Goal: Task Accomplishment & Management: Use online tool/utility

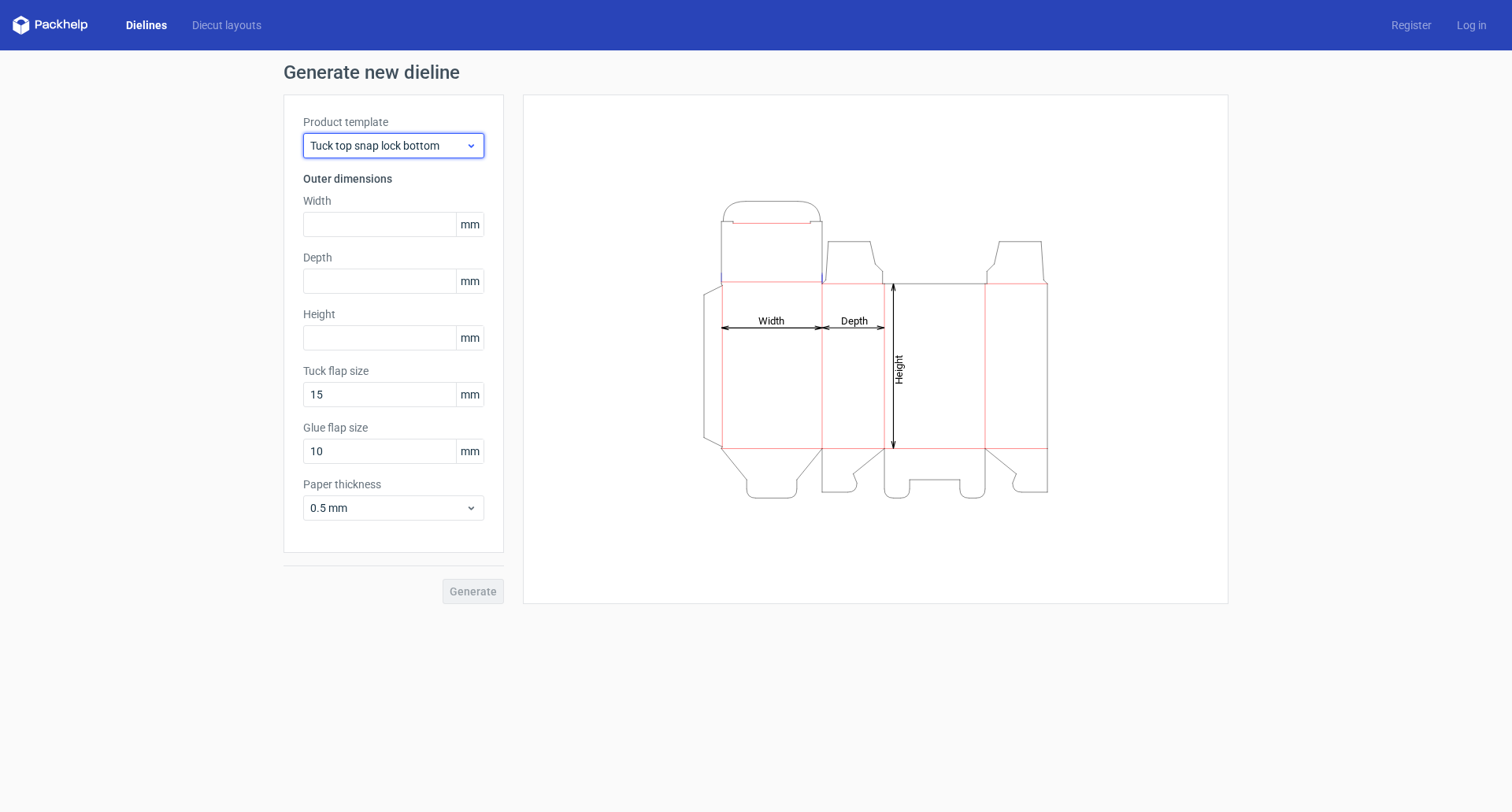
click at [402, 143] on span "Tuck top snap lock bottom" at bounding box center [388, 146] width 155 height 16
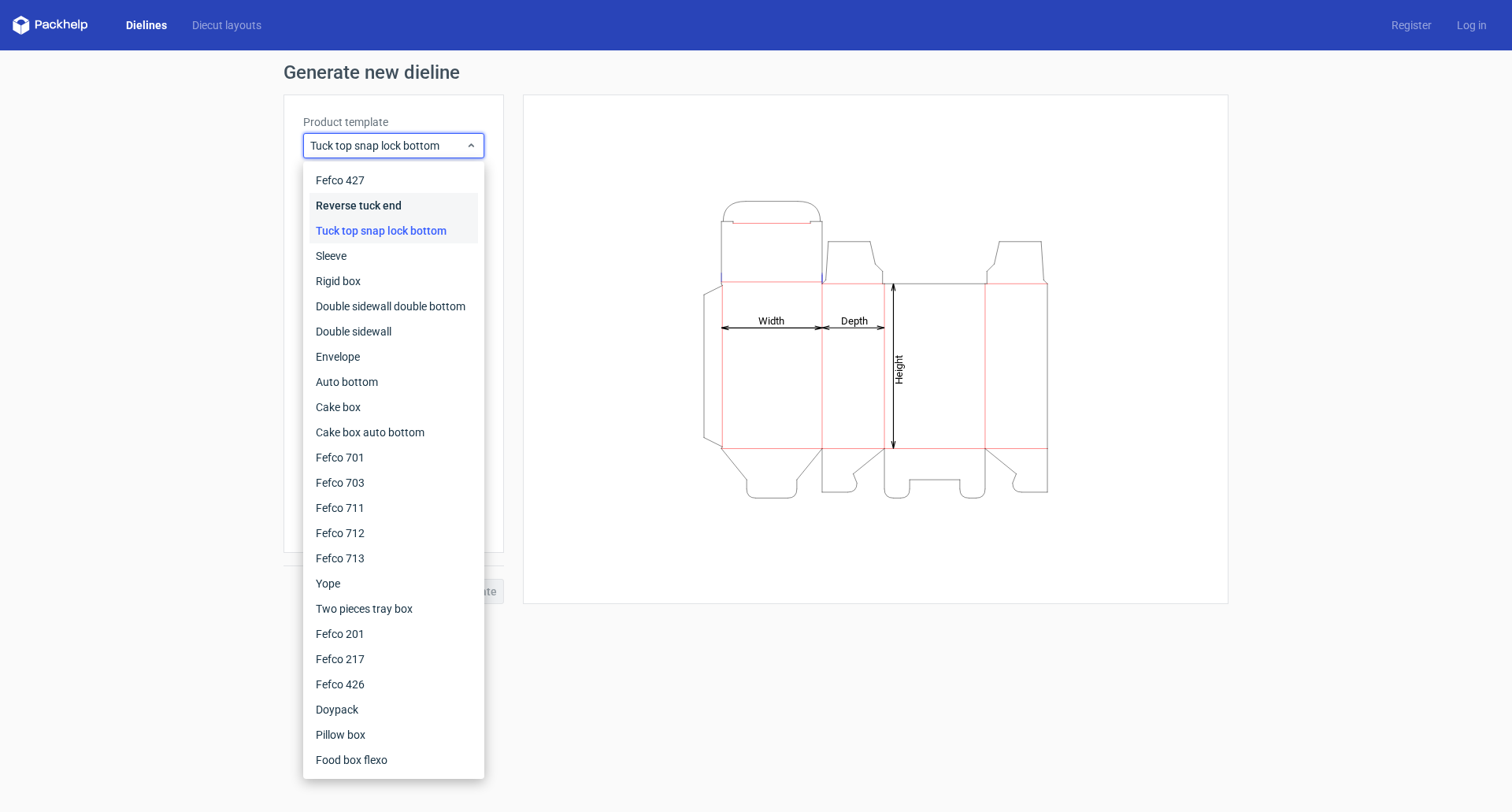
click at [380, 205] on div "Reverse tuck end" at bounding box center [394, 205] width 168 height 25
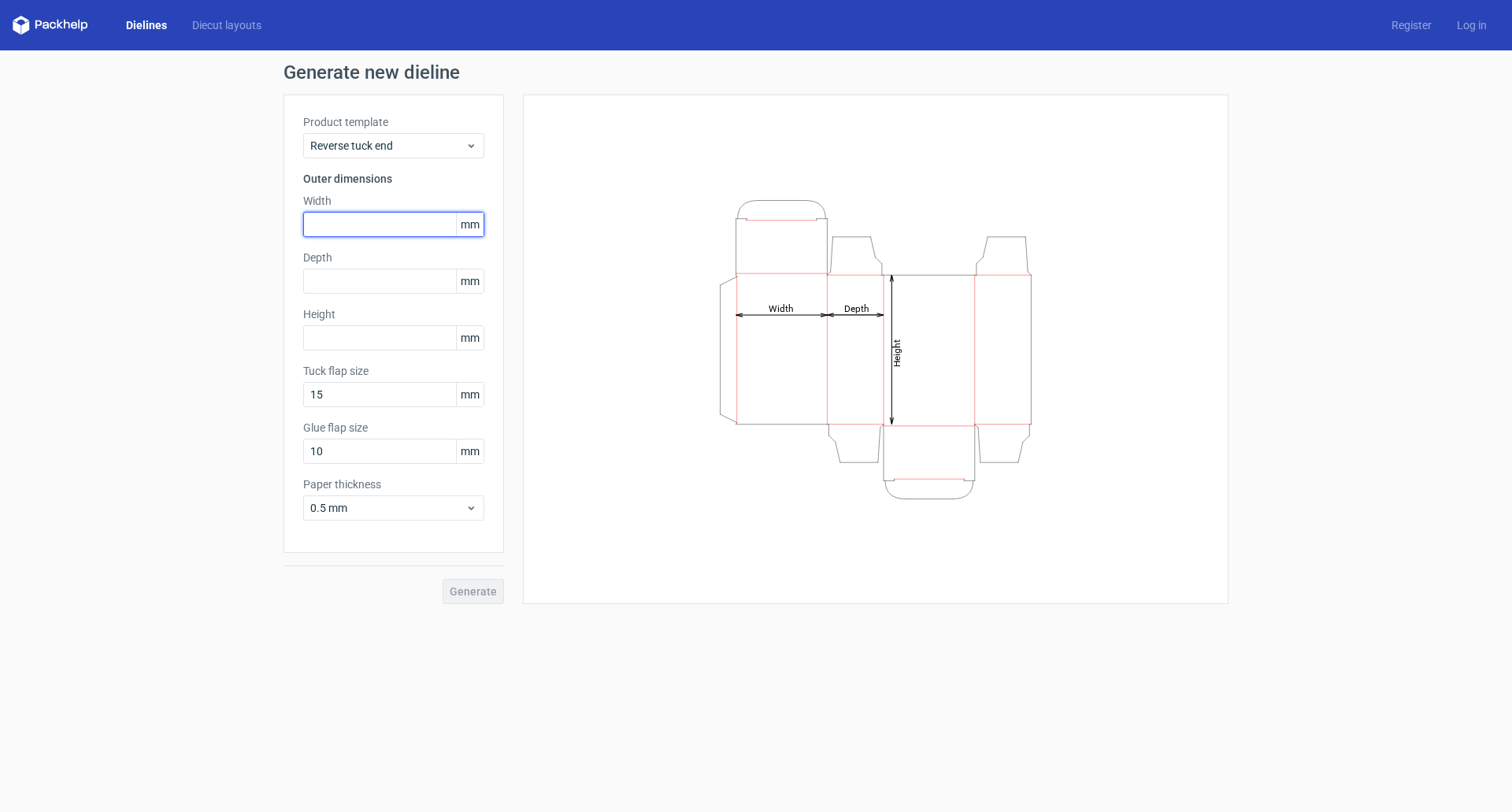
click at [363, 220] on input "text" at bounding box center [394, 224] width 181 height 25
type input "241"
type input "311"
click at [364, 282] on input "text" at bounding box center [394, 281] width 181 height 25
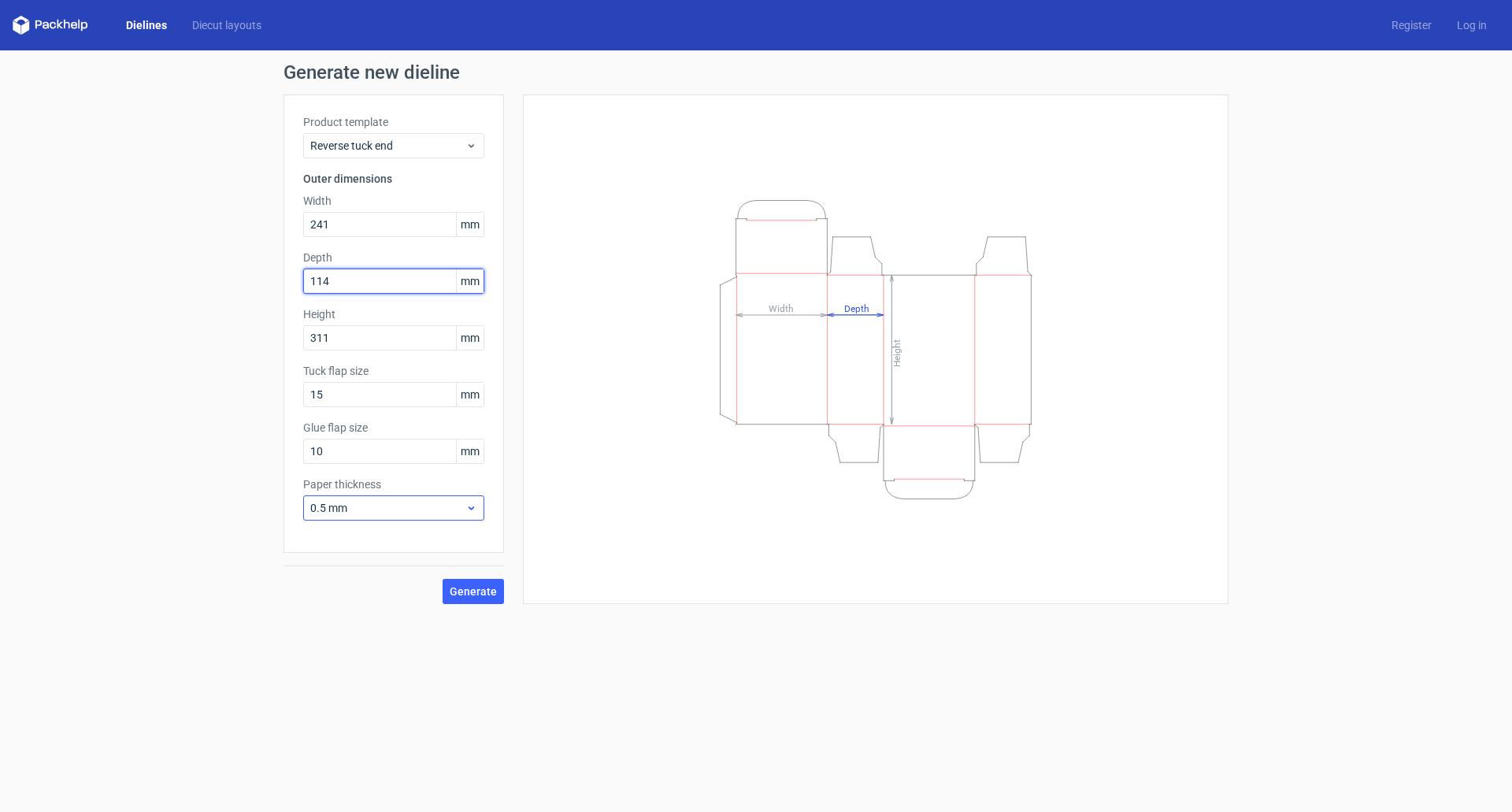
type input "114"
click at [411, 520] on div "0.5 mm" at bounding box center [394, 508] width 181 height 25
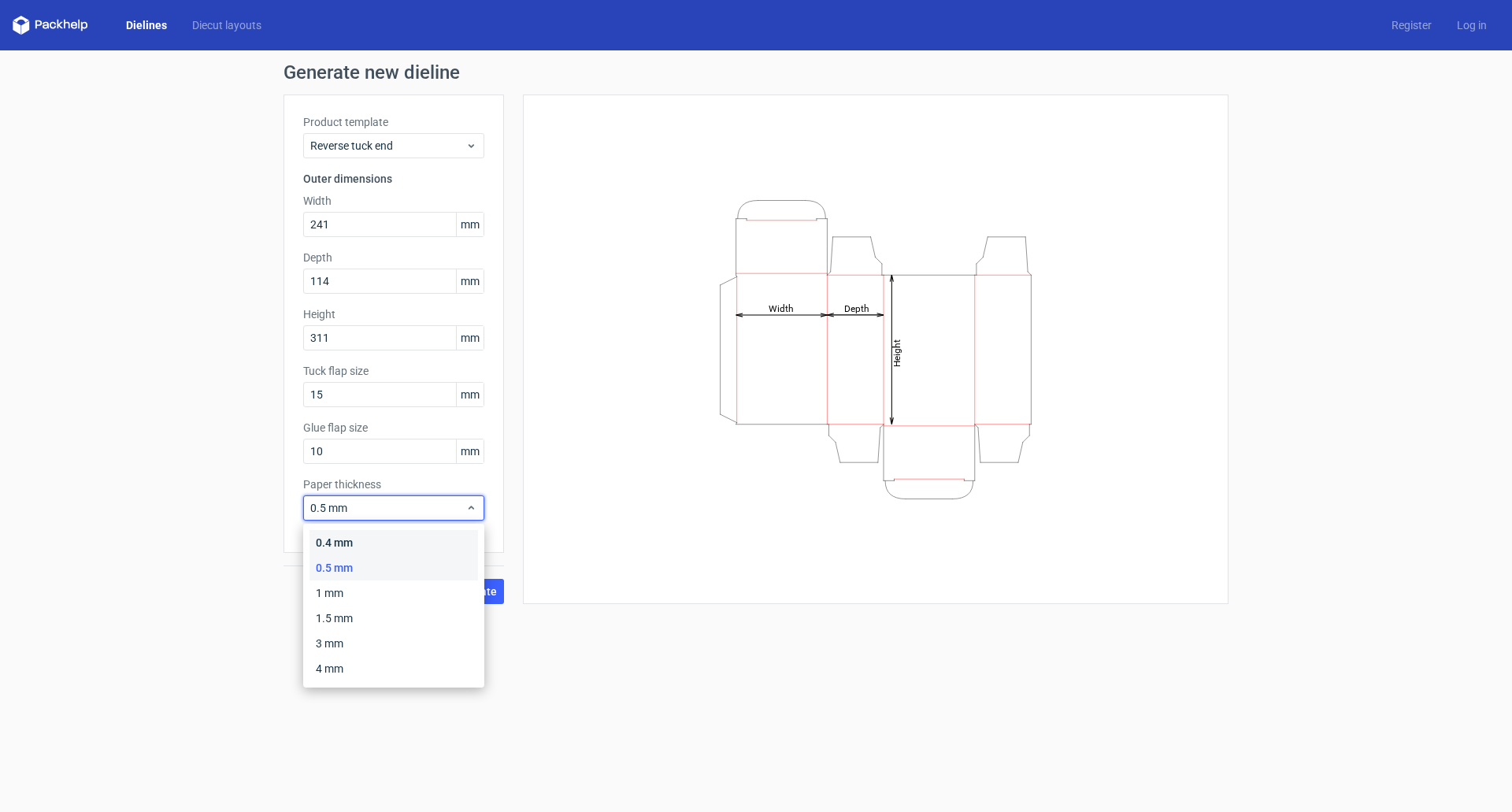
click at [404, 544] on div "0.4 mm" at bounding box center [394, 542] width 168 height 25
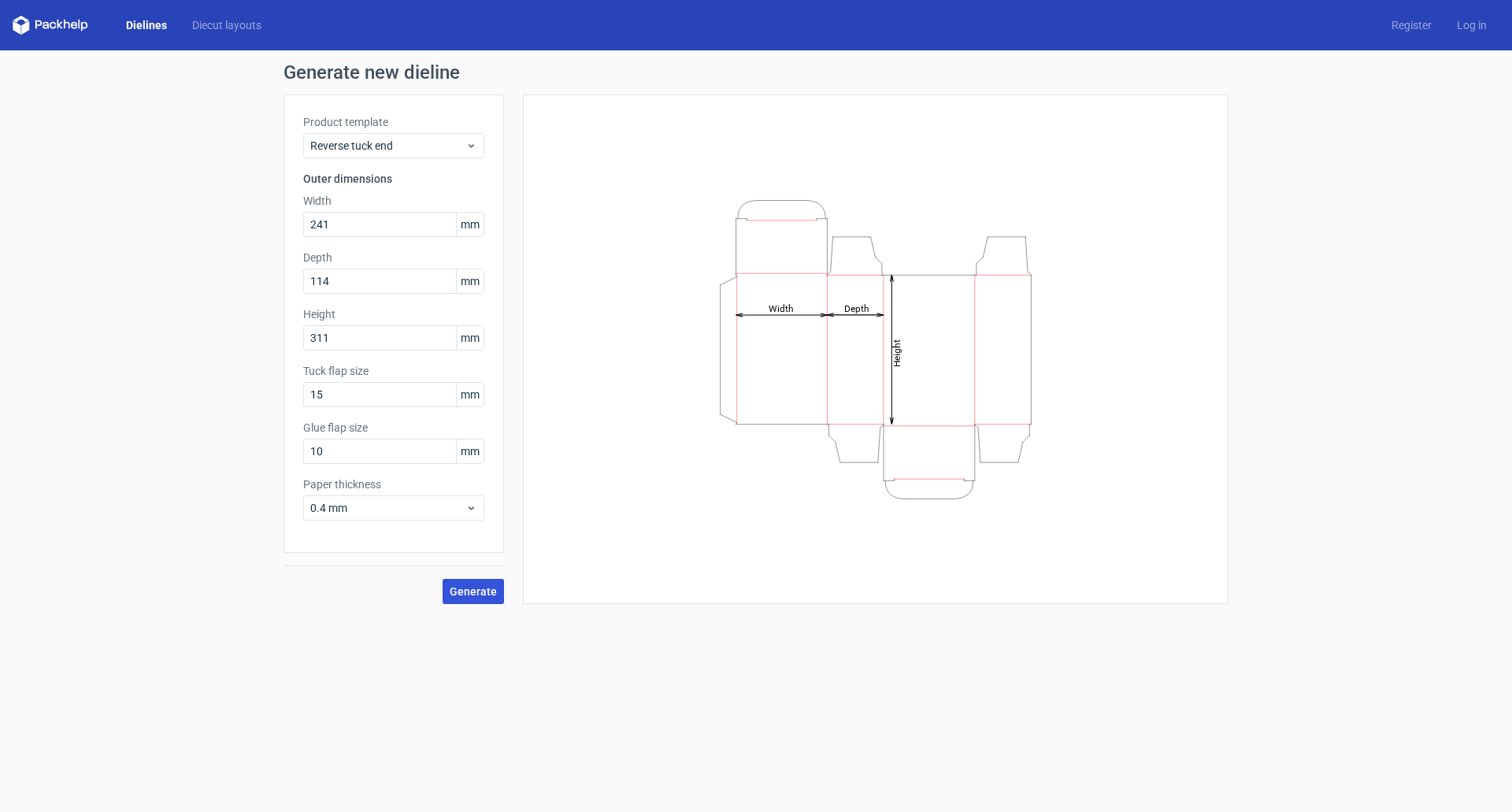
click at [468, 591] on span "Generate" at bounding box center [473, 592] width 47 height 11
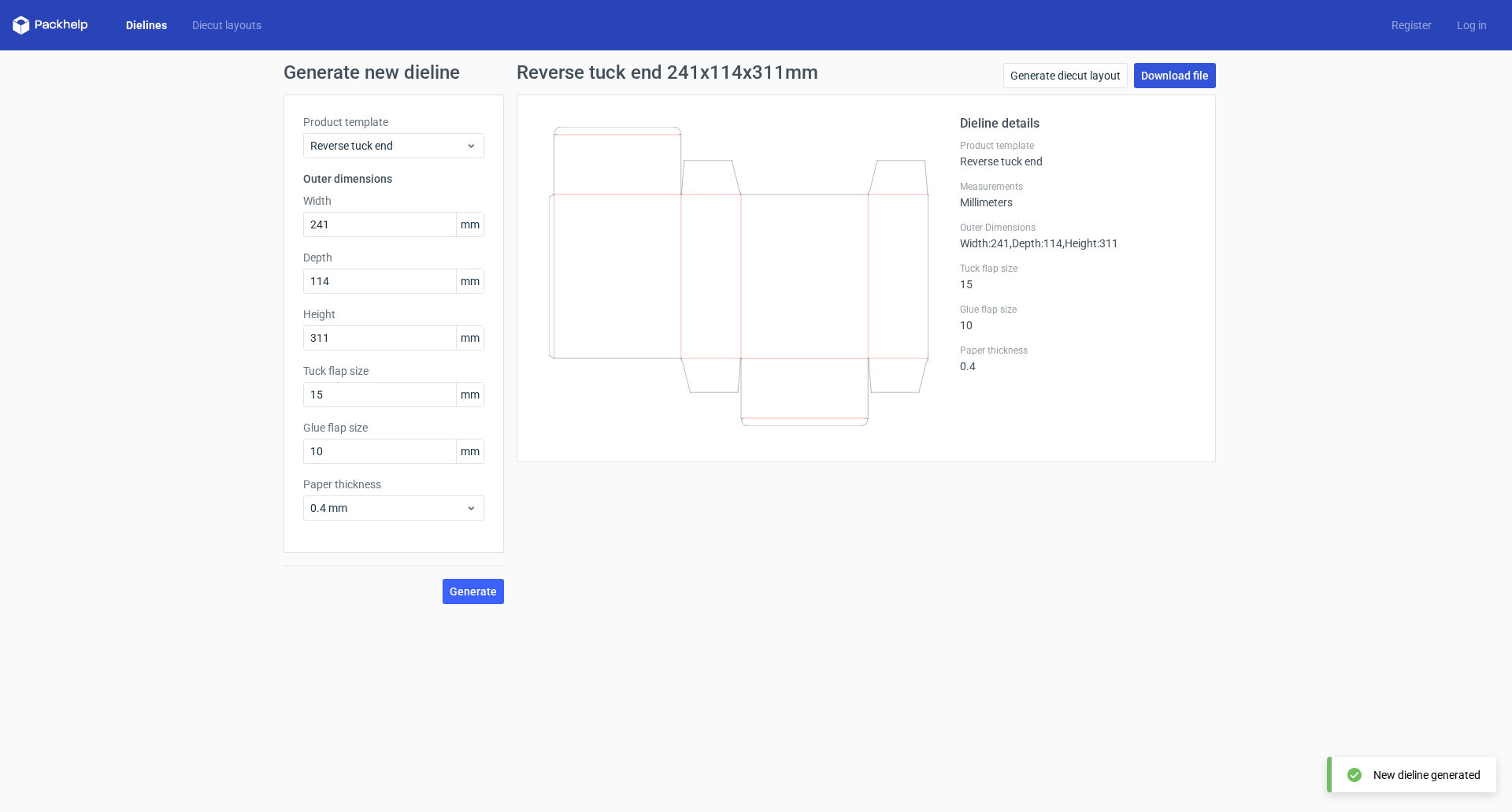
click at [1184, 72] on link "Download file" at bounding box center [1175, 75] width 82 height 25
click at [135, 227] on div "Generate new dieline Product template Reverse tuck end Outer dimensions Width 2…" at bounding box center [756, 333] width 1512 height 566
click at [1155, 76] on link "Download file" at bounding box center [1175, 75] width 82 height 25
click at [1100, 72] on link "Generate diecut layout" at bounding box center [1065, 75] width 124 height 25
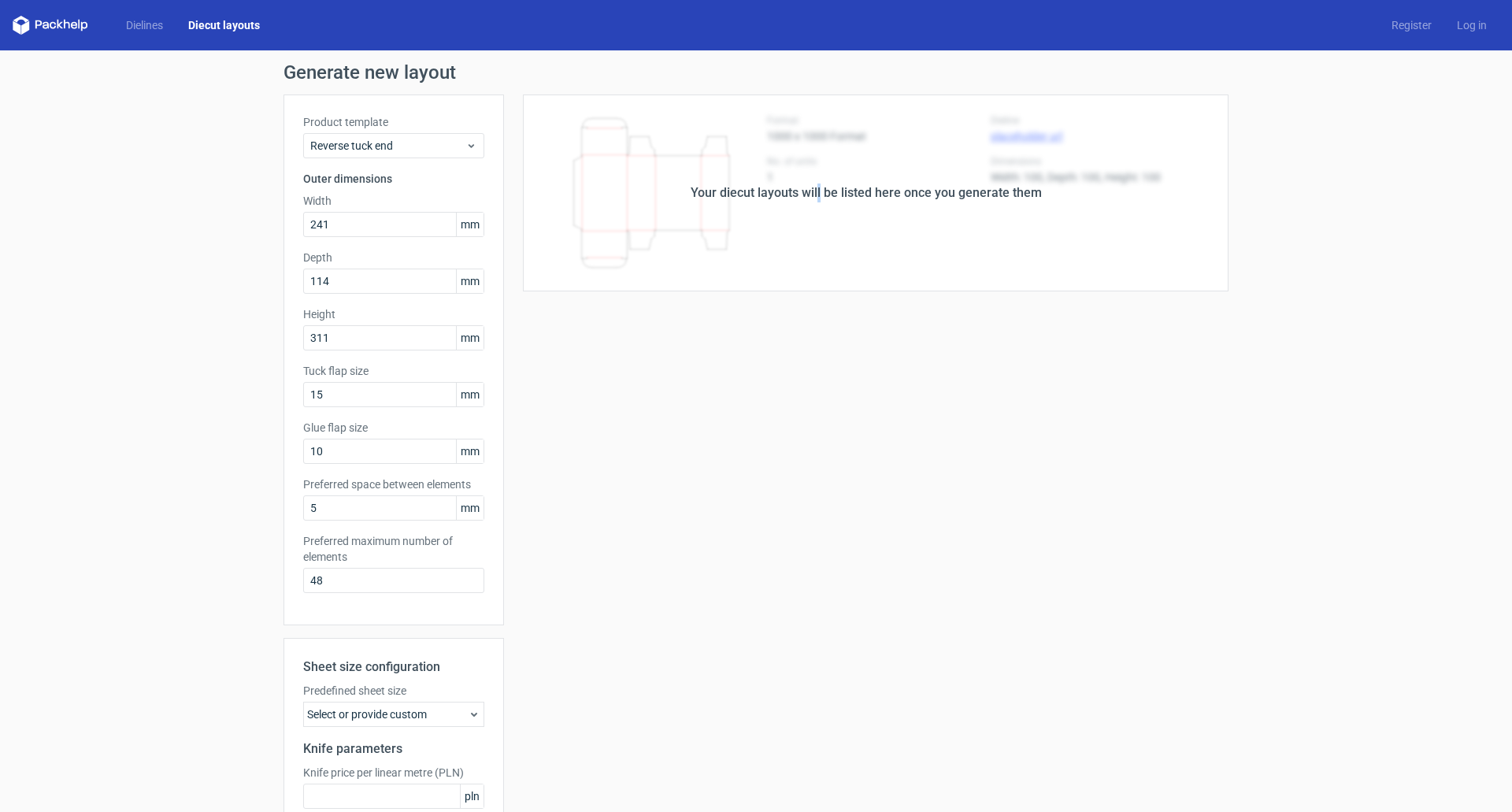
click at [818, 193] on div "Your diecut layouts will be listed here once you generate them" at bounding box center [866, 193] width 351 height 19
click at [893, 193] on div "Your diecut layouts will be listed here once you generate them" at bounding box center [866, 193] width 351 height 19
drag, startPoint x: 874, startPoint y: 261, endPoint x: 881, endPoint y: 255, distance: 9.2
click at [878, 258] on div "Your diecut layouts will be listed here once you generate them" at bounding box center [866, 193] width 724 height 197
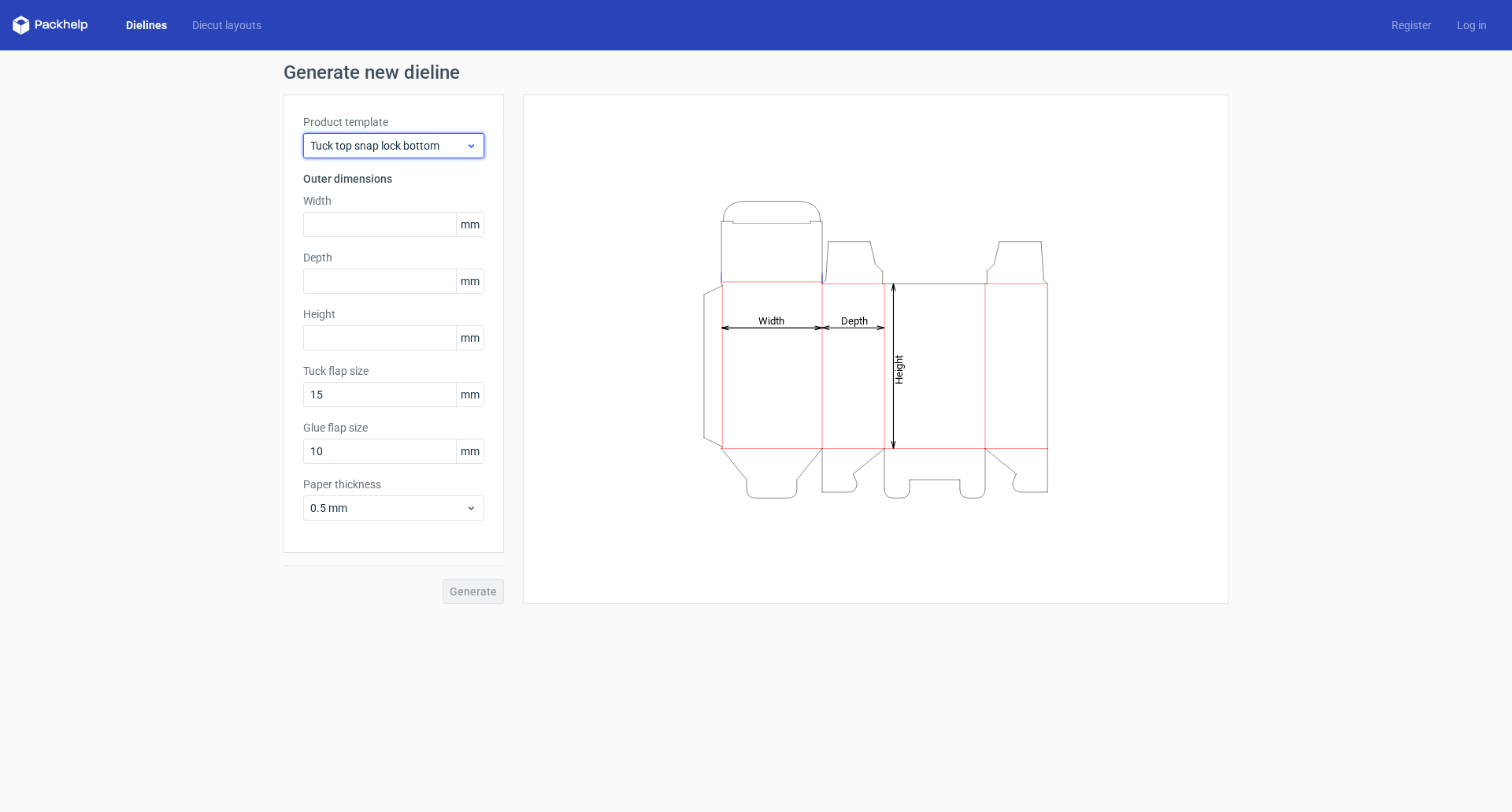
click at [349, 134] on div "Tuck top snap lock bottom" at bounding box center [394, 145] width 181 height 25
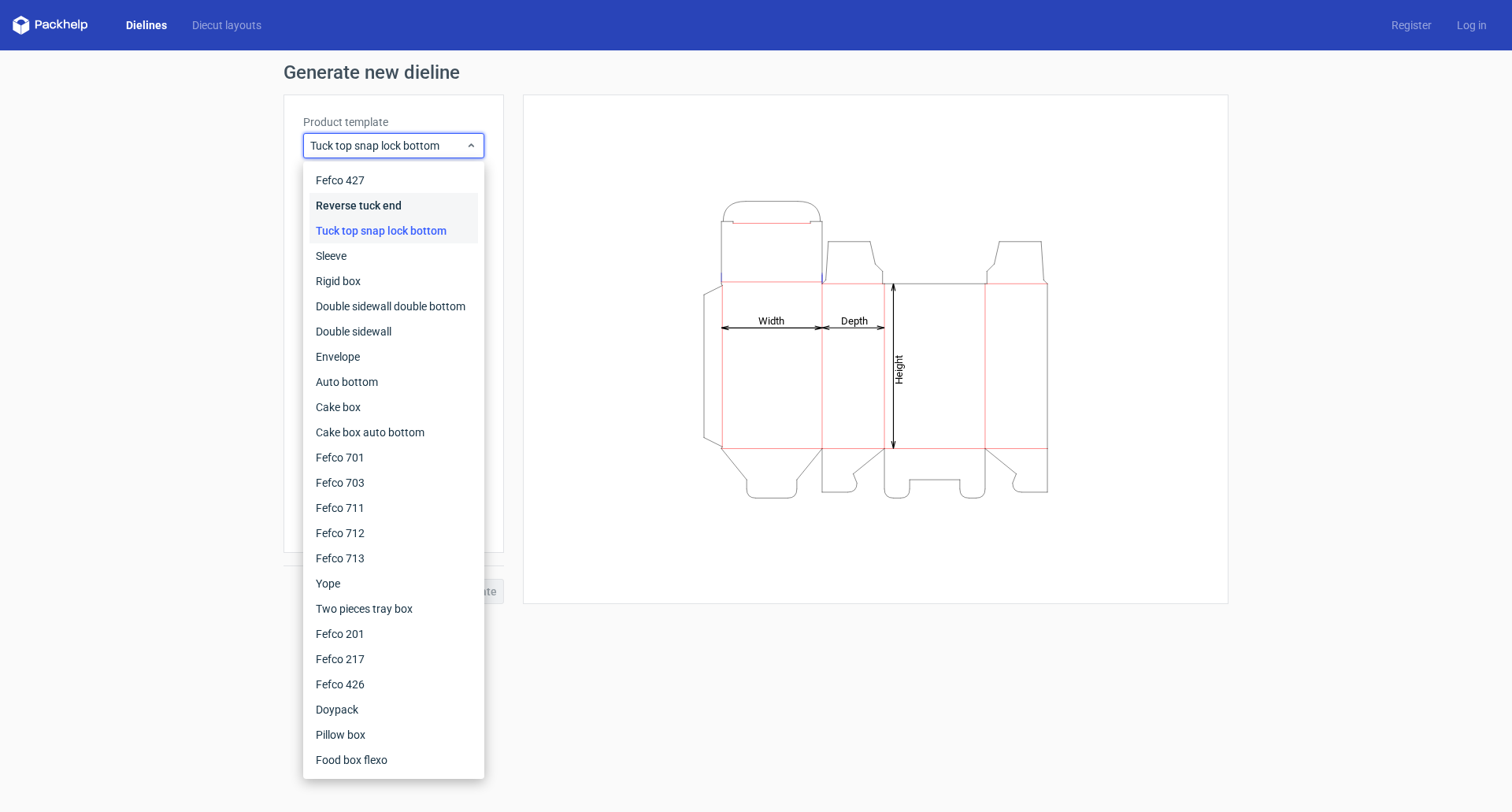
click at [367, 201] on div "Reverse tuck end" at bounding box center [394, 205] width 168 height 25
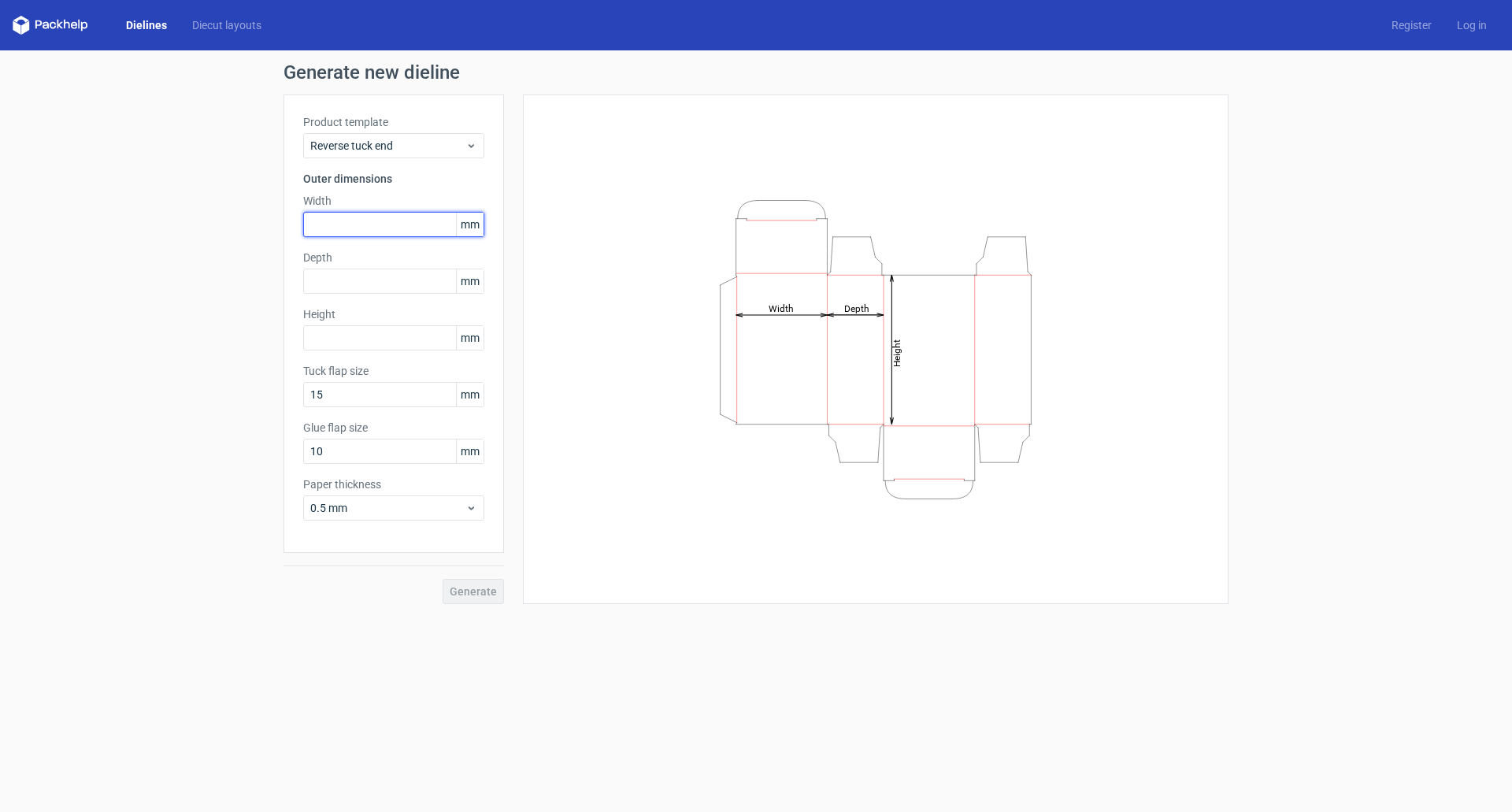
click at [347, 218] on input "text" at bounding box center [394, 224] width 181 height 25
type input "100"
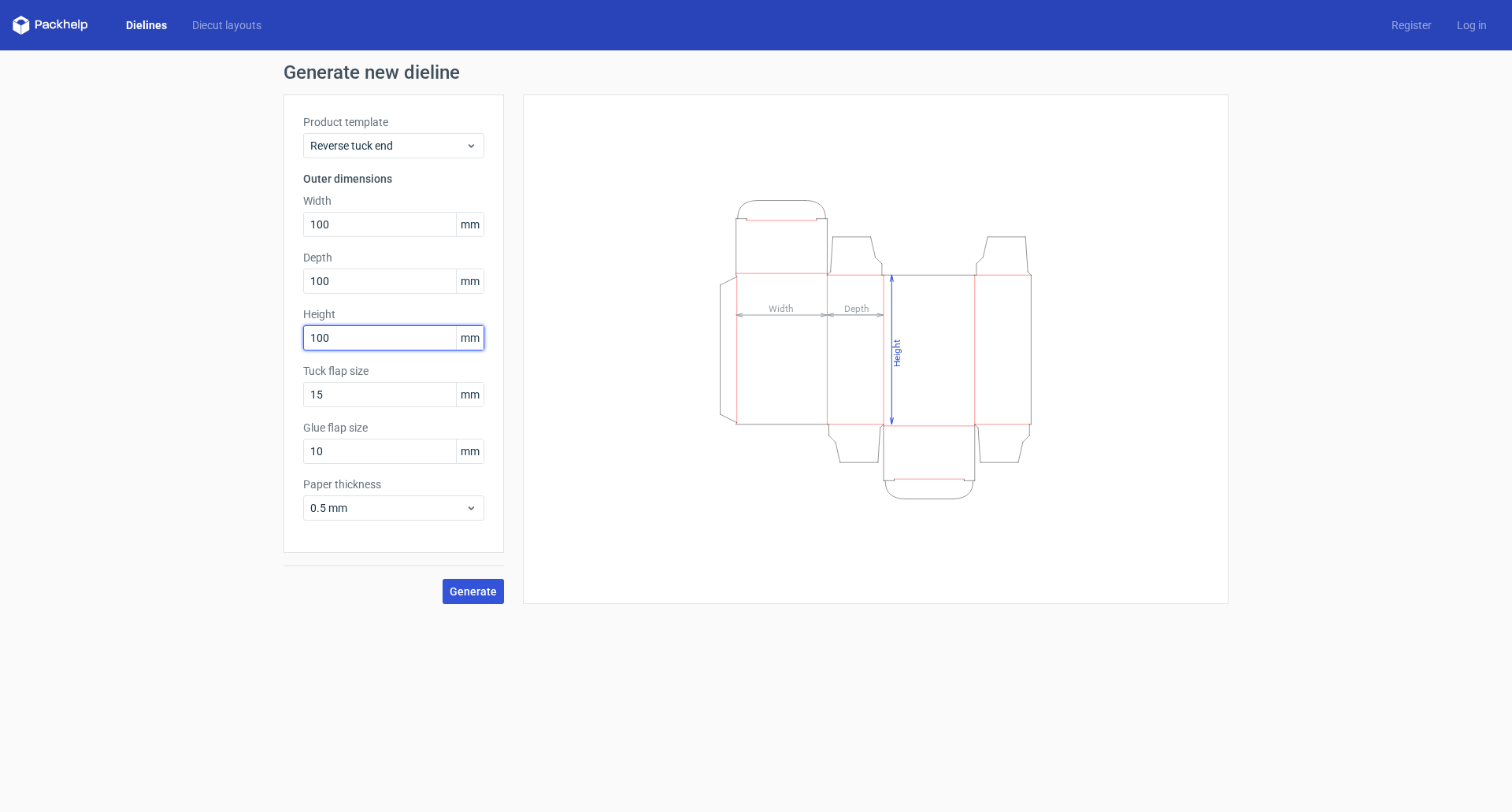
type input "100"
click at [481, 599] on button "Generate" at bounding box center [473, 591] width 62 height 25
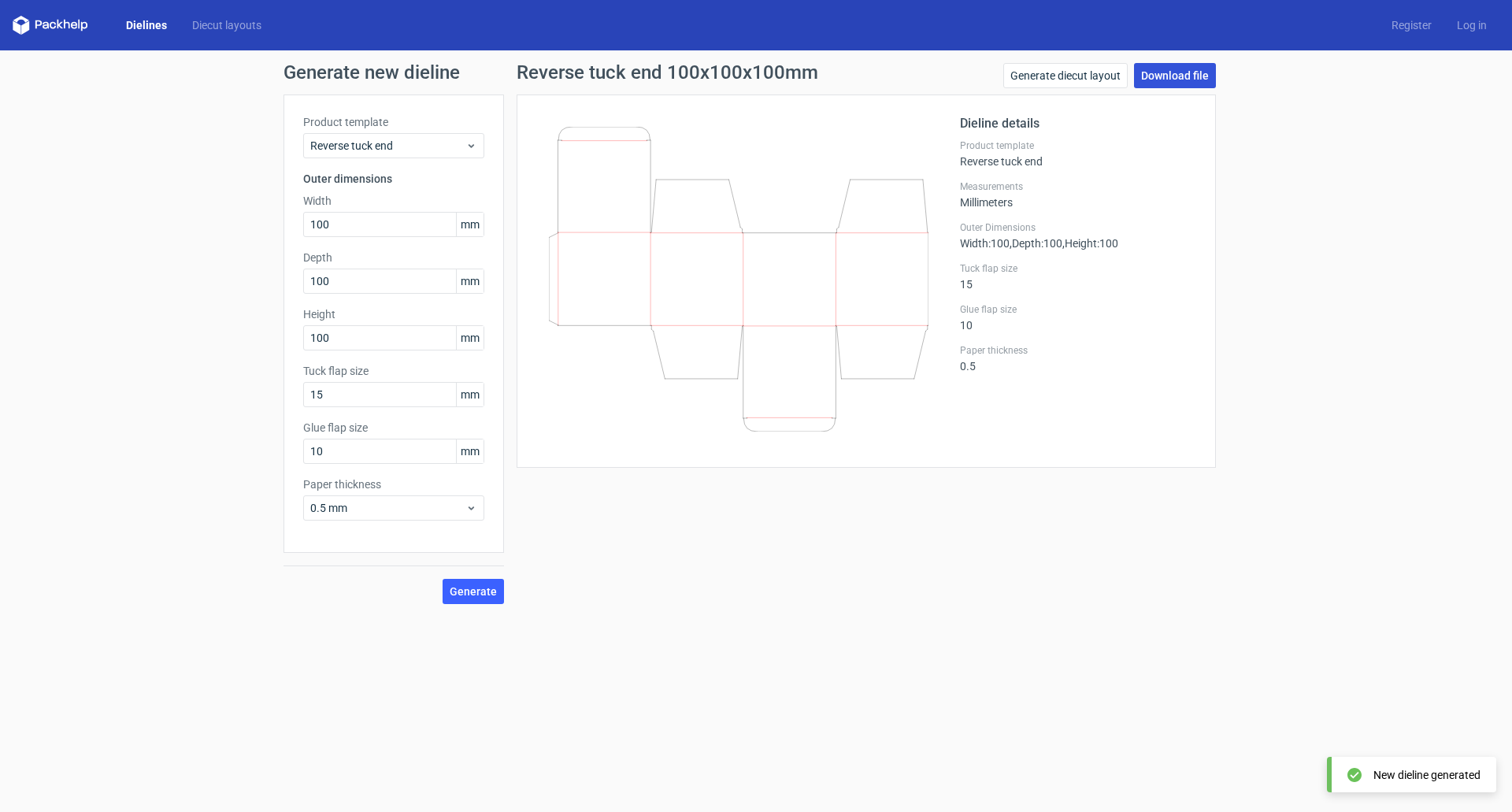
click at [1187, 84] on link "Download file" at bounding box center [1175, 75] width 82 height 25
click at [40, 367] on div "Generate new dieline Product template Reverse tuck end Outer dimensions Width 1…" at bounding box center [756, 333] width 1512 height 566
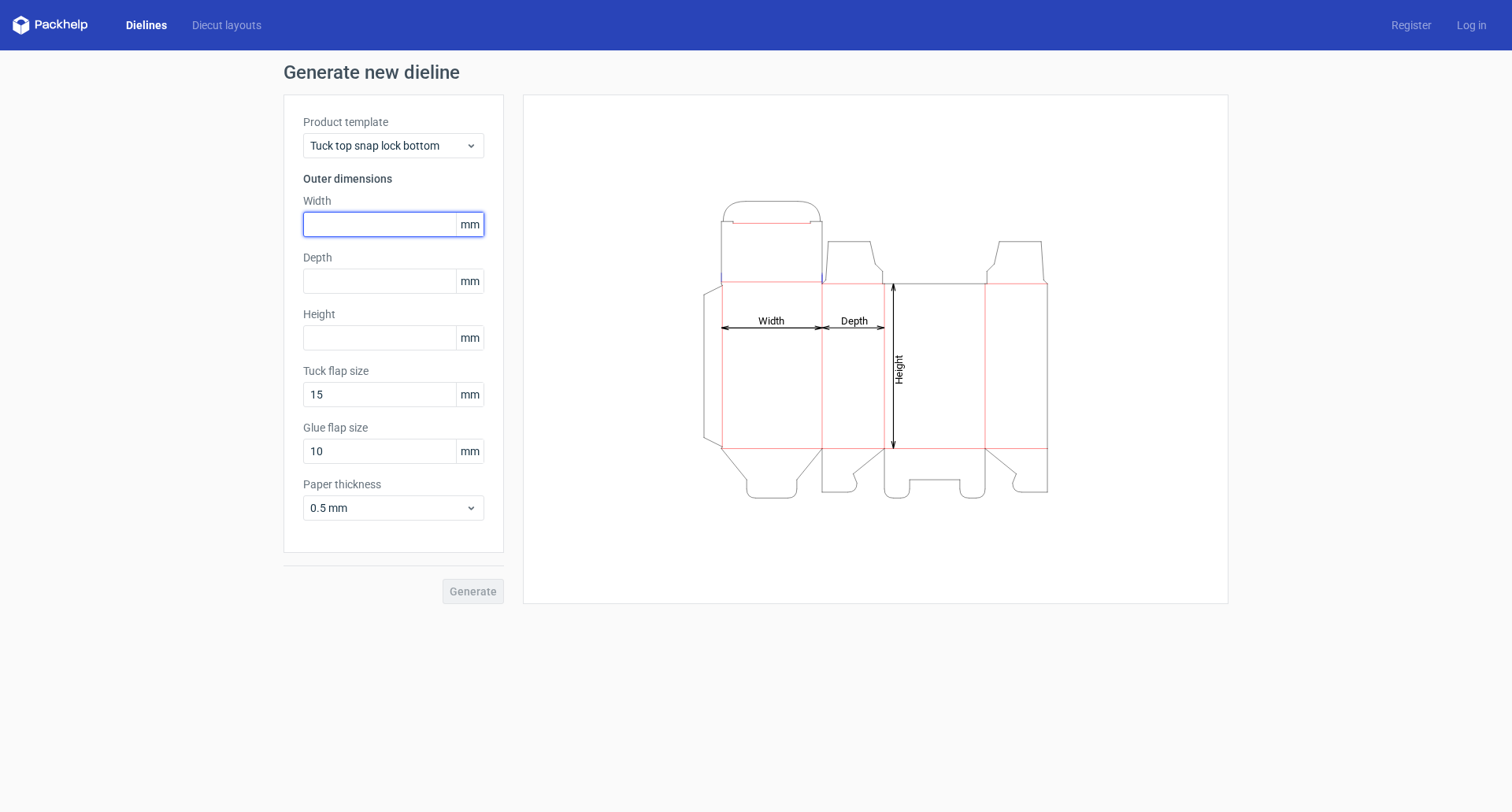
click at [372, 228] on input "text" at bounding box center [394, 224] width 181 height 25
type input "133"
click at [335, 283] on input "text" at bounding box center [394, 281] width 181 height 25
type input "133"
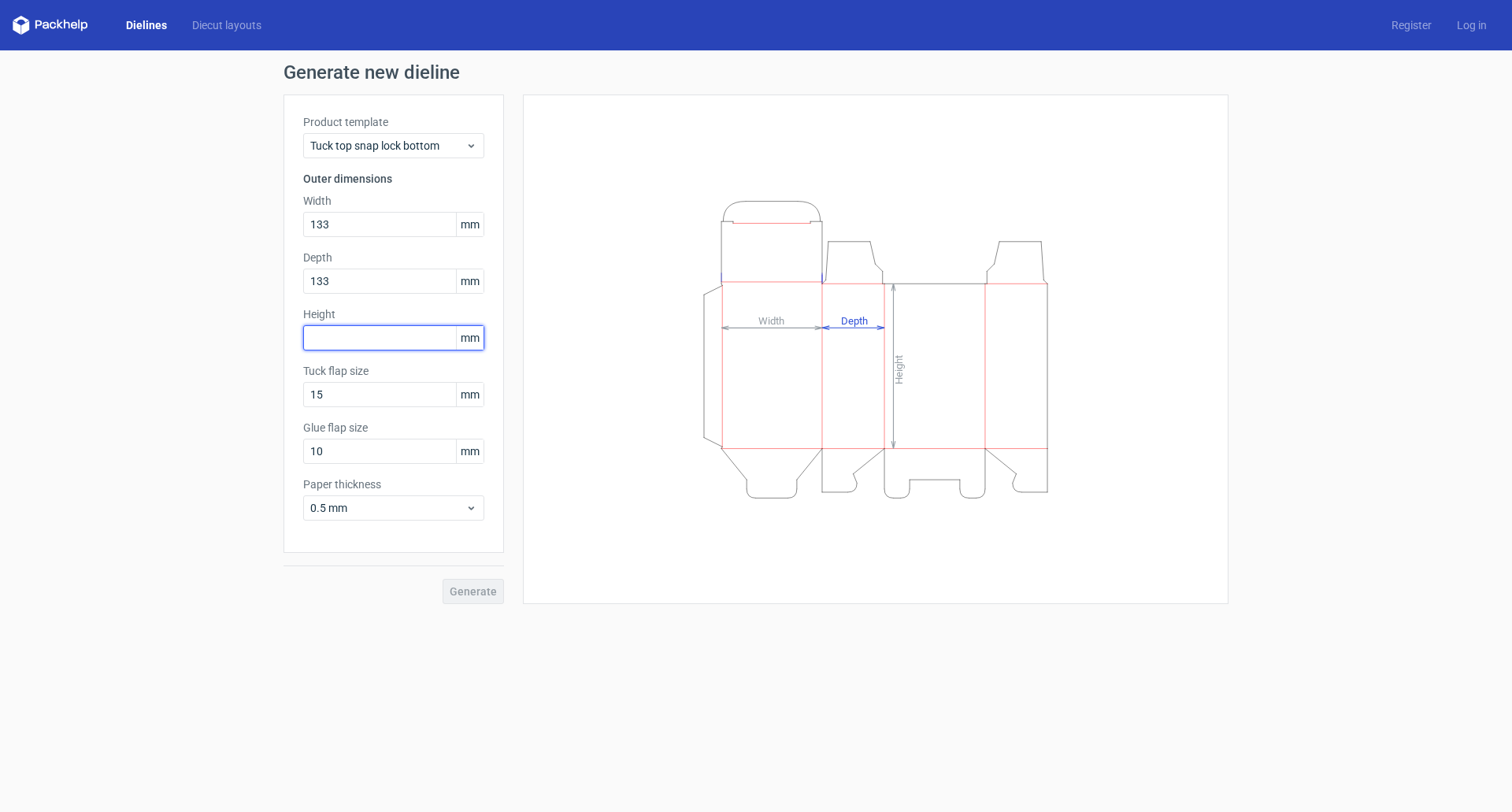
click at [331, 335] on input "text" at bounding box center [394, 337] width 181 height 25
type input "133"
click at [467, 586] on span "Generate" at bounding box center [473, 592] width 47 height 11
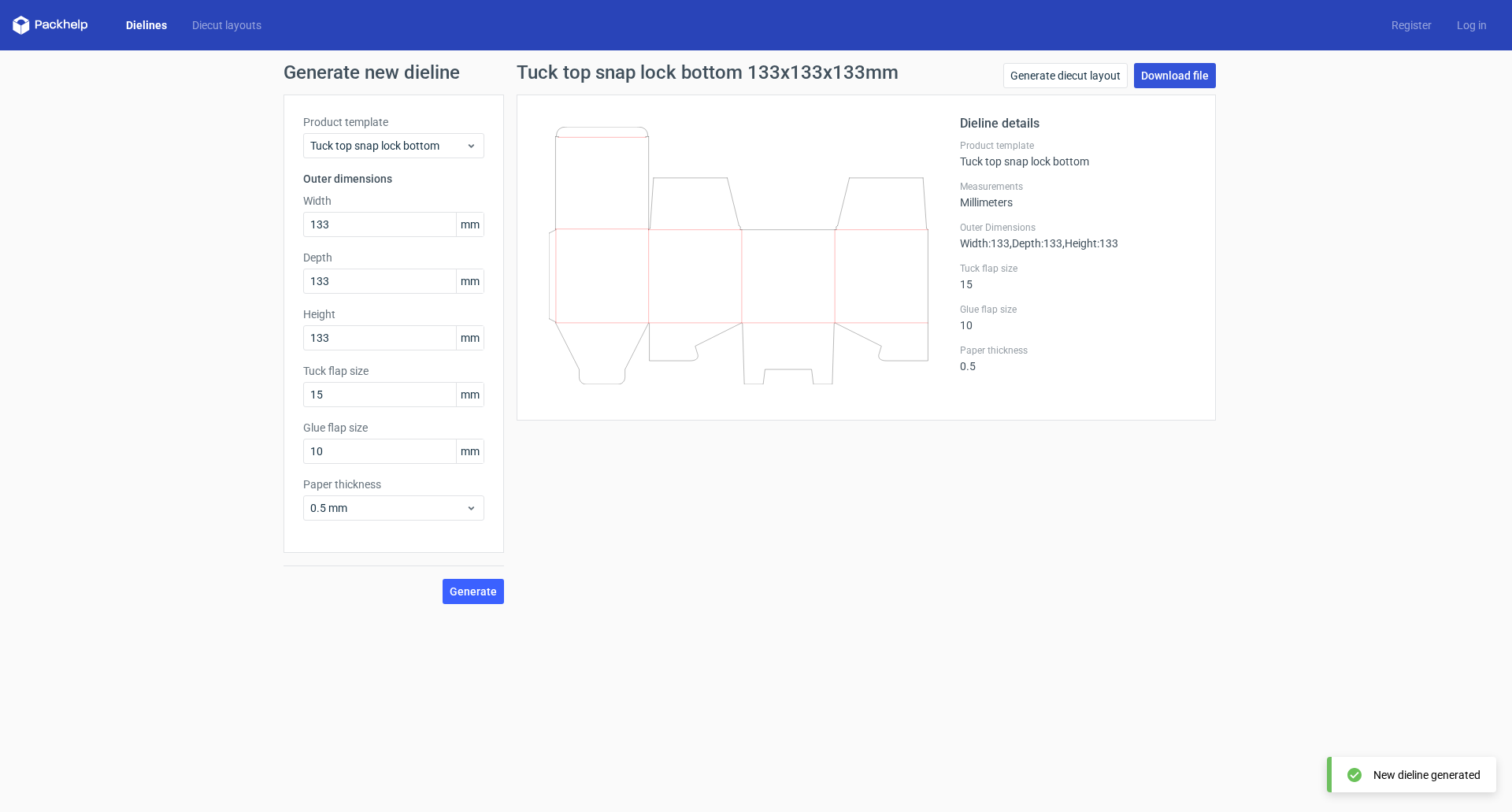
click at [1169, 73] on link "Download file" at bounding box center [1175, 75] width 82 height 25
click at [758, 273] on icon at bounding box center [739, 255] width 380 height 258
drag, startPoint x: 757, startPoint y: 273, endPoint x: 664, endPoint y: 475, distance: 222.4
click at [664, 475] on div "Tuck top snap lock bottom 133x133x133mm Generate diecut layout Download file Di…" at bounding box center [866, 334] width 724 height 541
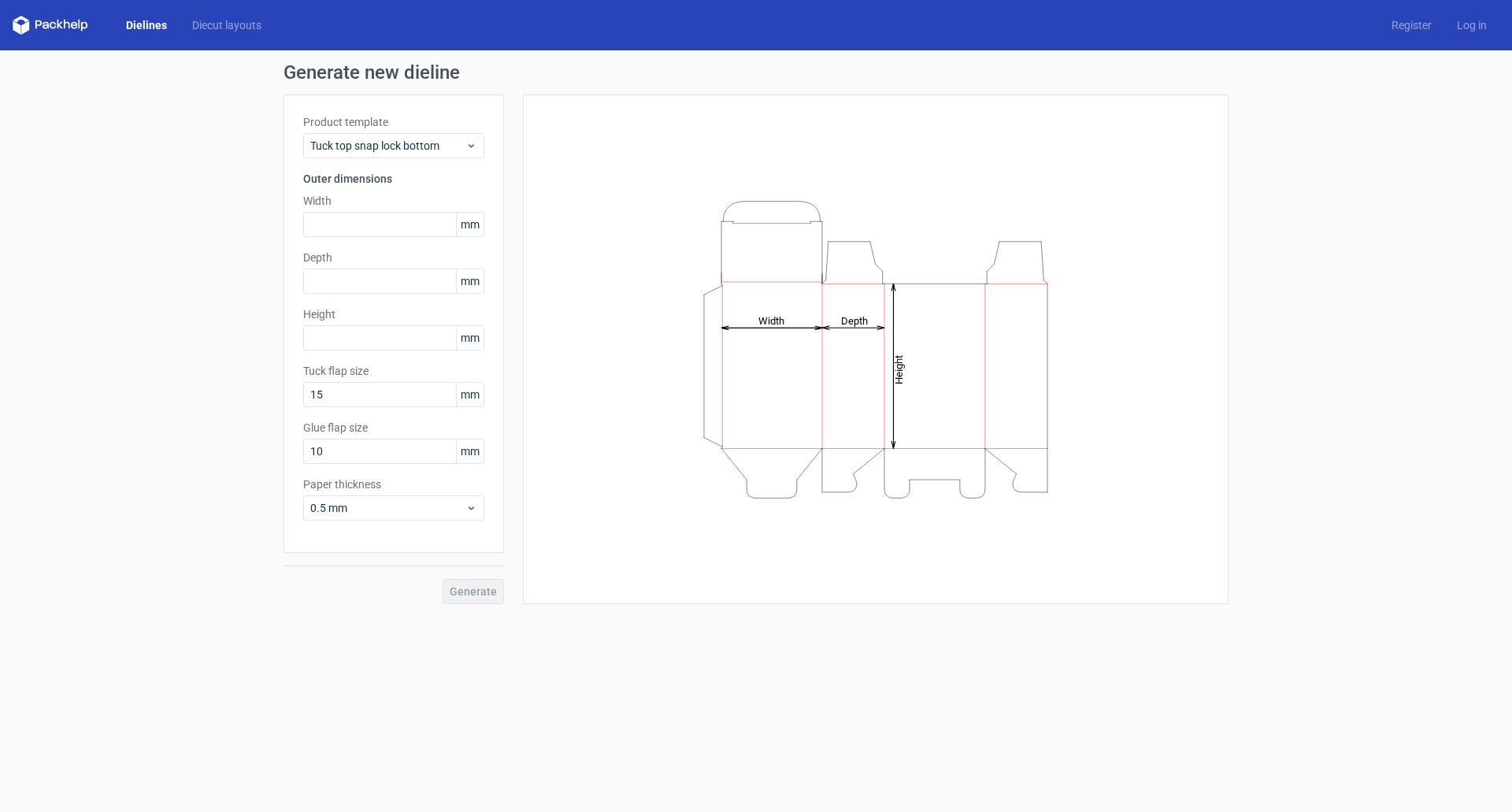
click at [155, 21] on link "Dielines" at bounding box center [147, 25] width 66 height 16
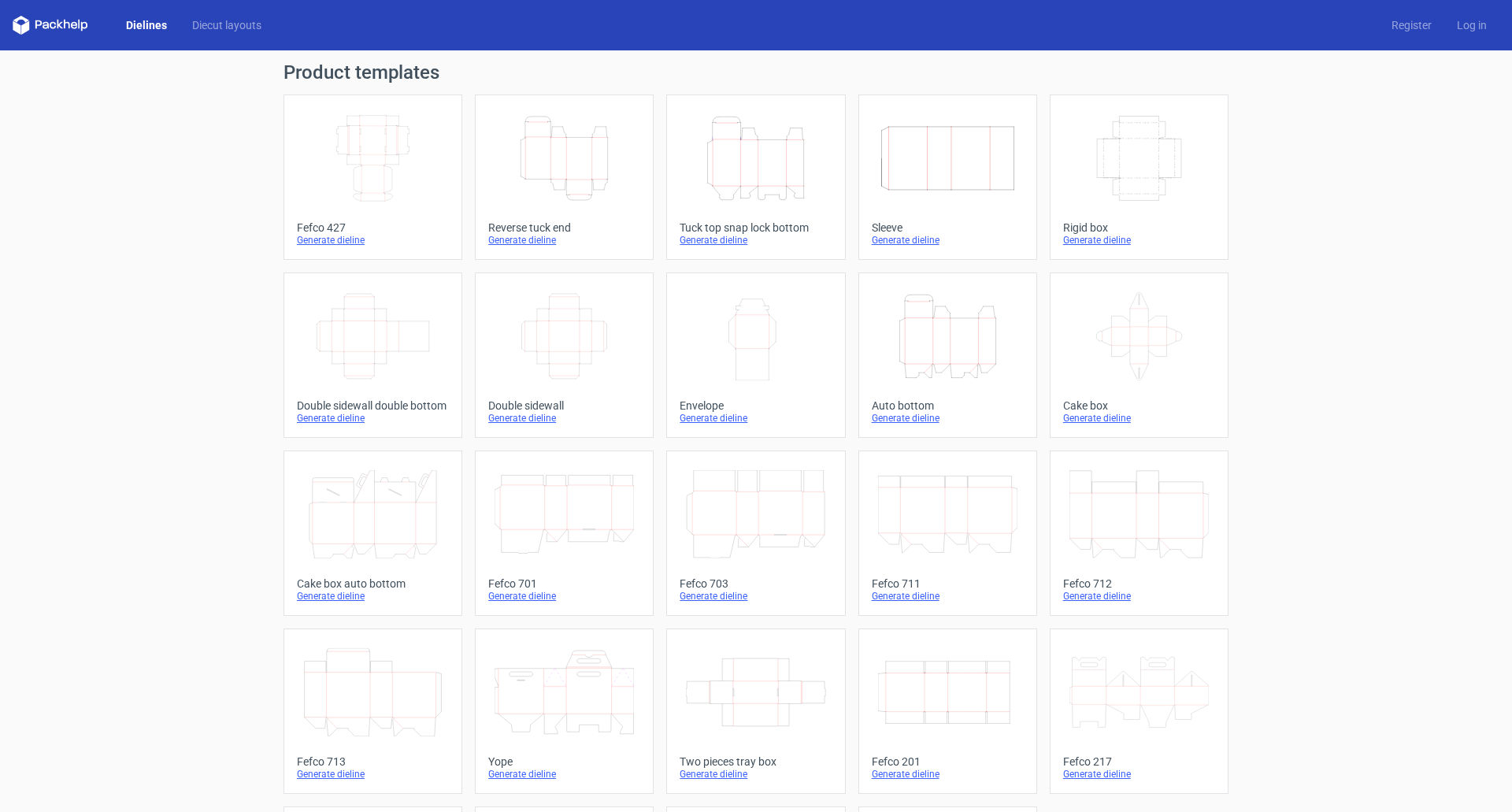
click at [536, 146] on icon "Height Depth Width" at bounding box center [564, 159] width 140 height 88
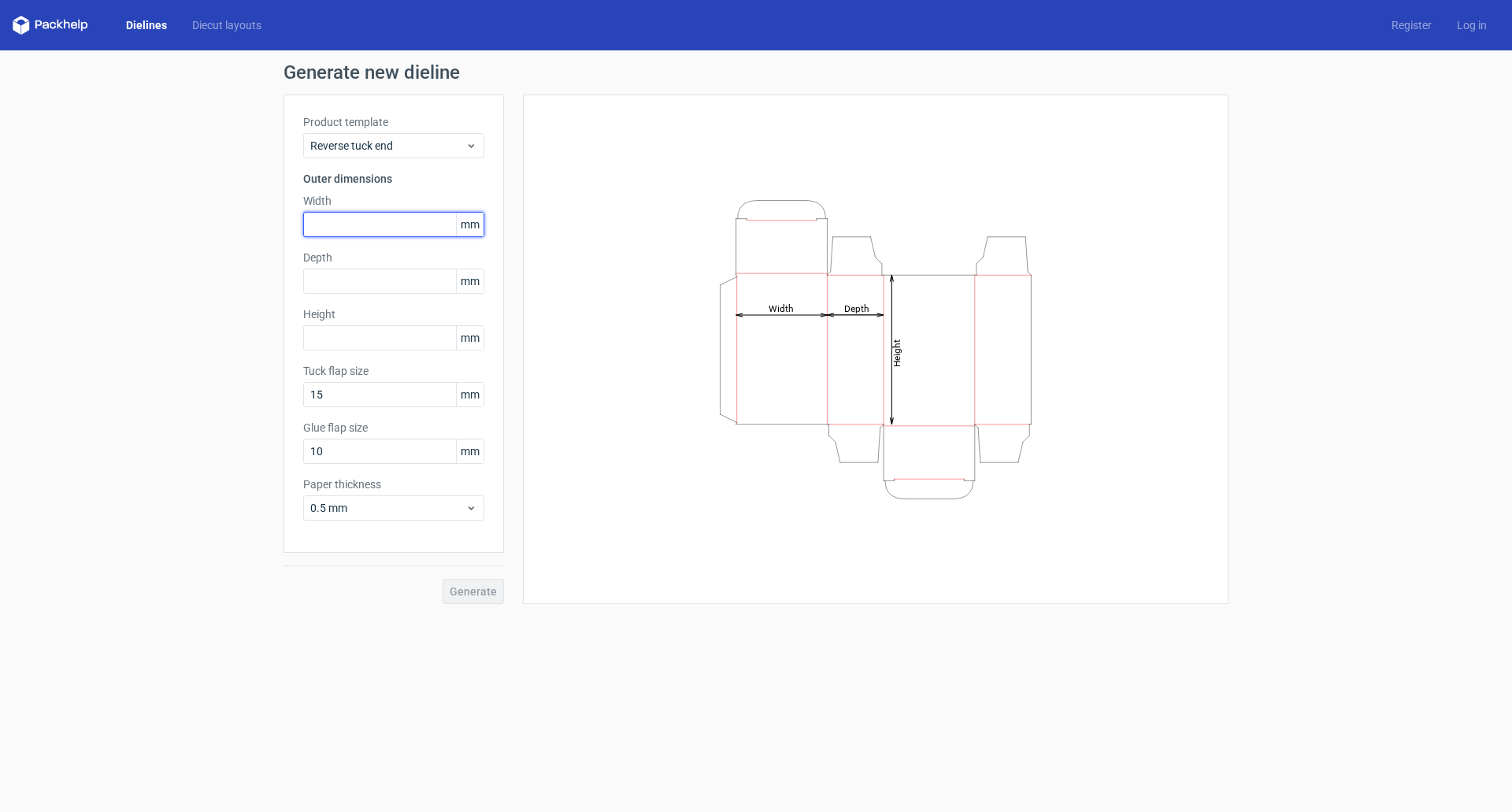
click at [389, 219] on input "text" at bounding box center [394, 224] width 181 height 25
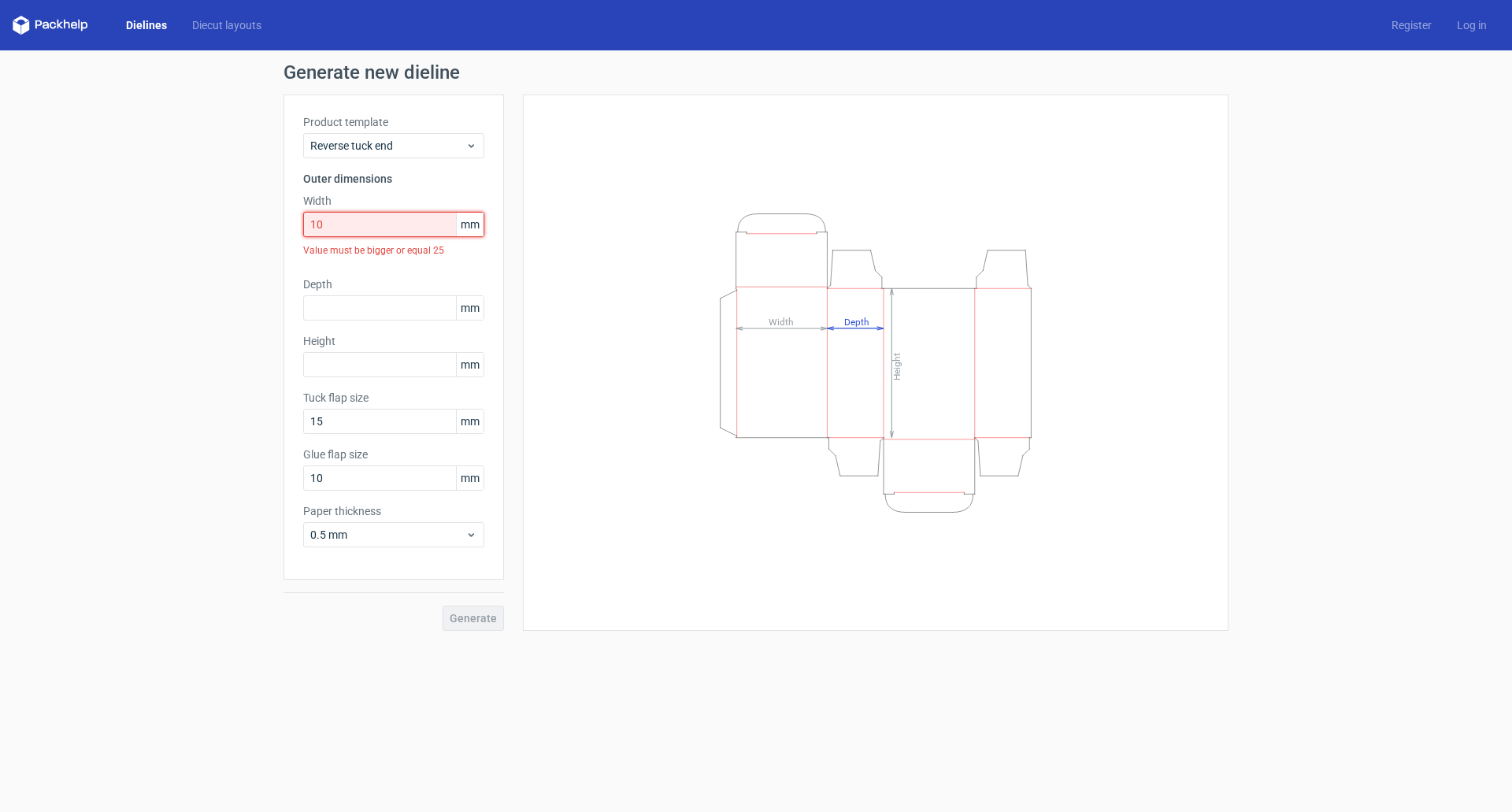
click at [388, 226] on input "10" at bounding box center [394, 224] width 181 height 25
drag, startPoint x: 388, startPoint y: 226, endPoint x: 211, endPoint y: 207, distance: 178.0
click at [211, 207] on div "Generate new dieline Product template Reverse tuck end Outer dimensions Width 1…" at bounding box center [756, 347] width 1512 height 593
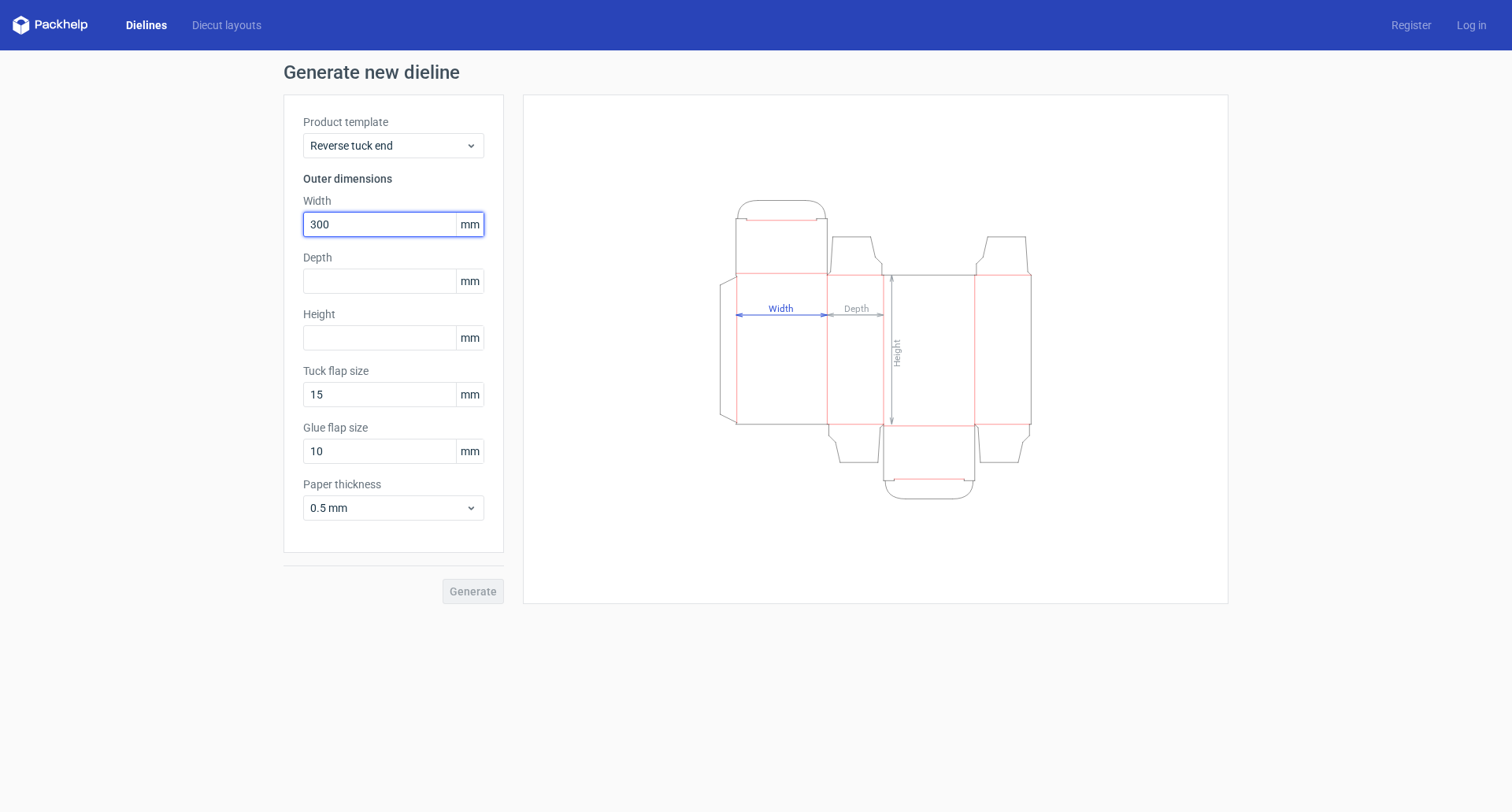
type input "300"
click at [476, 596] on span "Generate" at bounding box center [473, 592] width 47 height 11
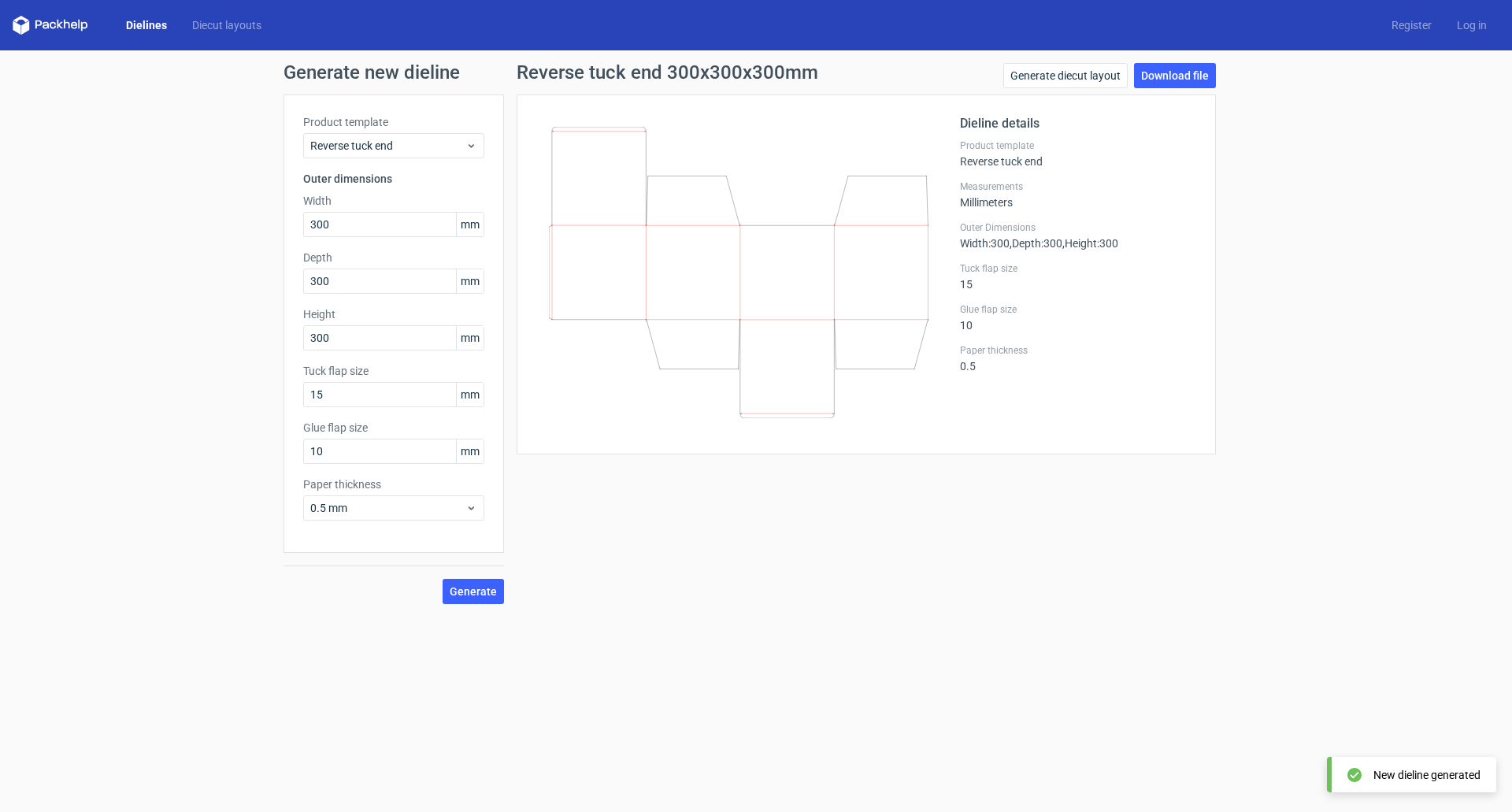
drag, startPoint x: 175, startPoint y: 0, endPoint x: 658, endPoint y: 145, distance: 504.3
click at [16, 150] on div "Generate new dieline Product template Reverse tuck end Outer dimensions Width 3…" at bounding box center [756, 333] width 1512 height 566
click at [1187, 70] on link "Download file" at bounding box center [1175, 75] width 82 height 25
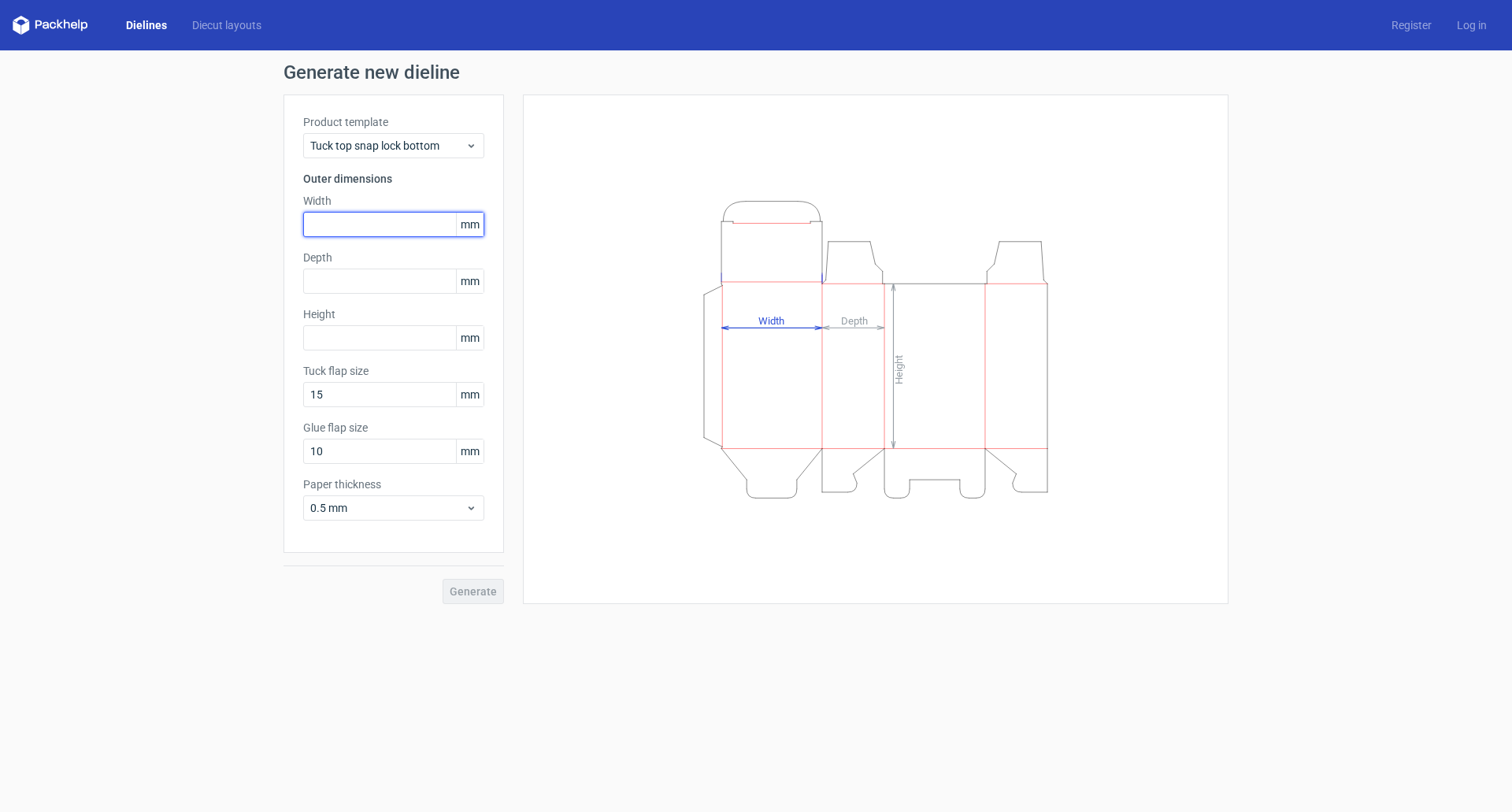
click at [350, 233] on input "text" at bounding box center [394, 224] width 181 height 25
type input "241"
type input "114"
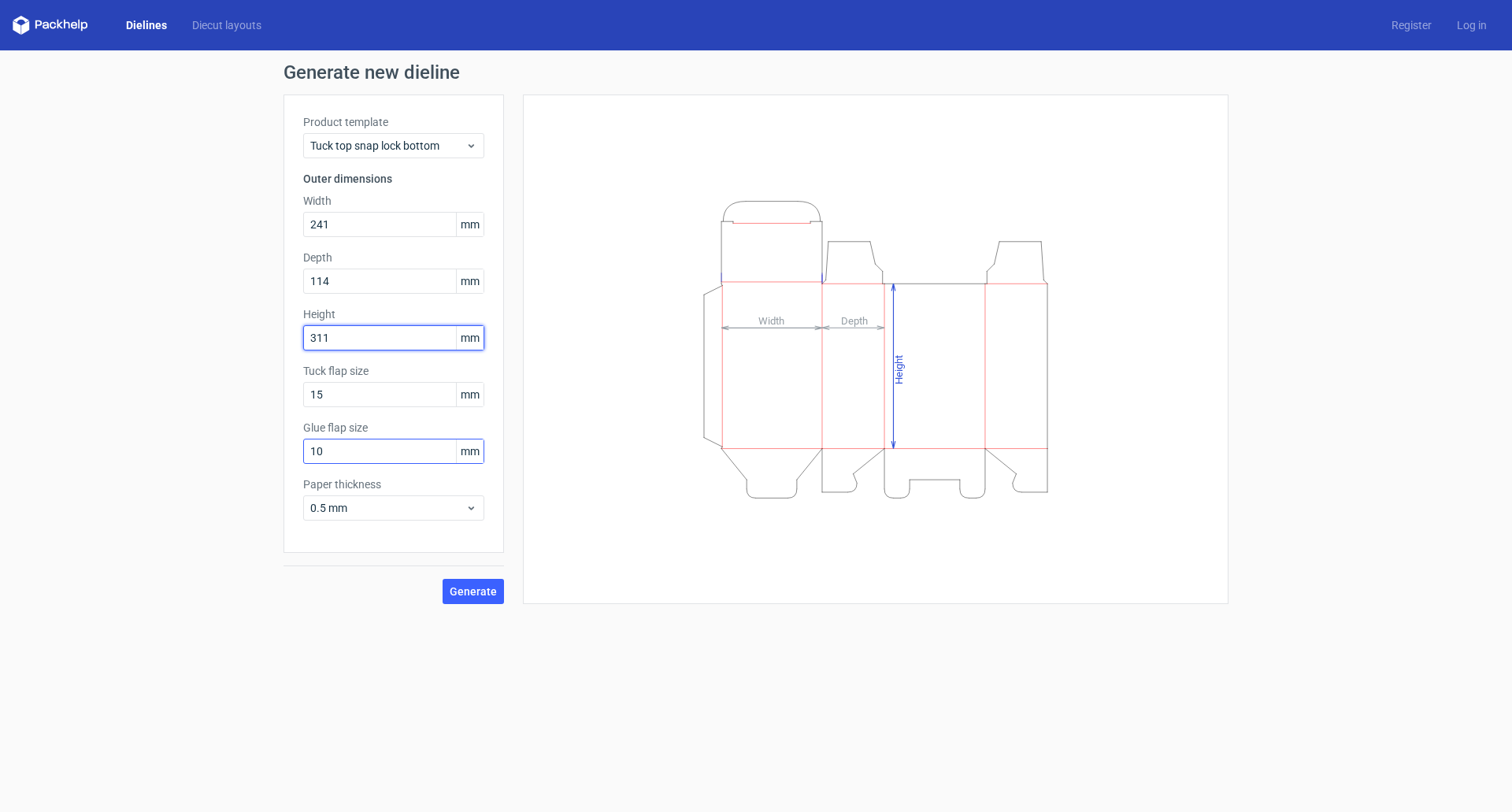
type input "311"
click at [347, 449] on input "10" at bounding box center [394, 451] width 181 height 25
drag, startPoint x: 355, startPoint y: 499, endPoint x: 355, endPoint y: 523, distance: 24.0
click at [355, 501] on div "0.5 mm" at bounding box center [394, 508] width 181 height 25
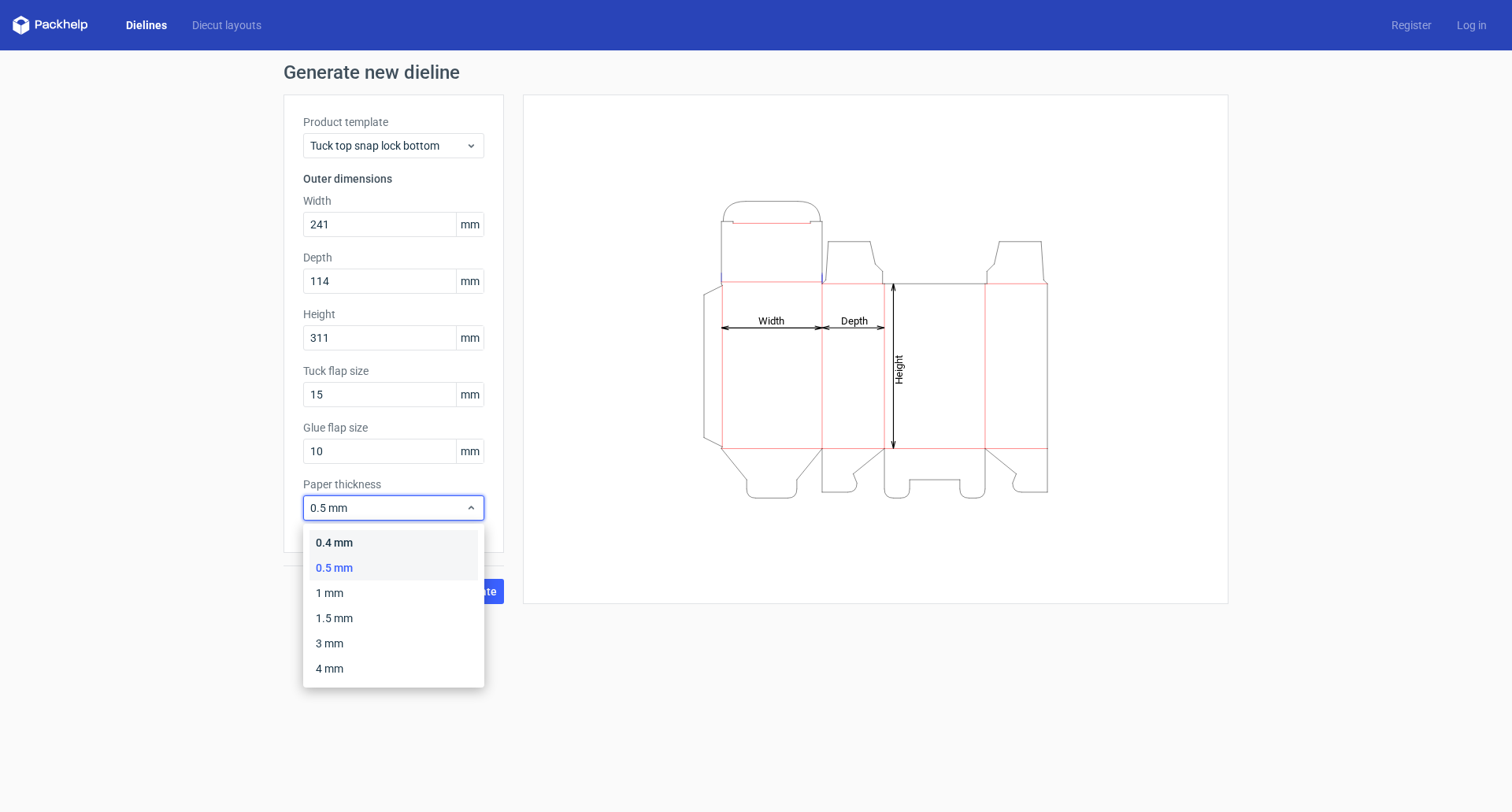
click at [348, 545] on div "0.4 mm" at bounding box center [394, 542] width 168 height 25
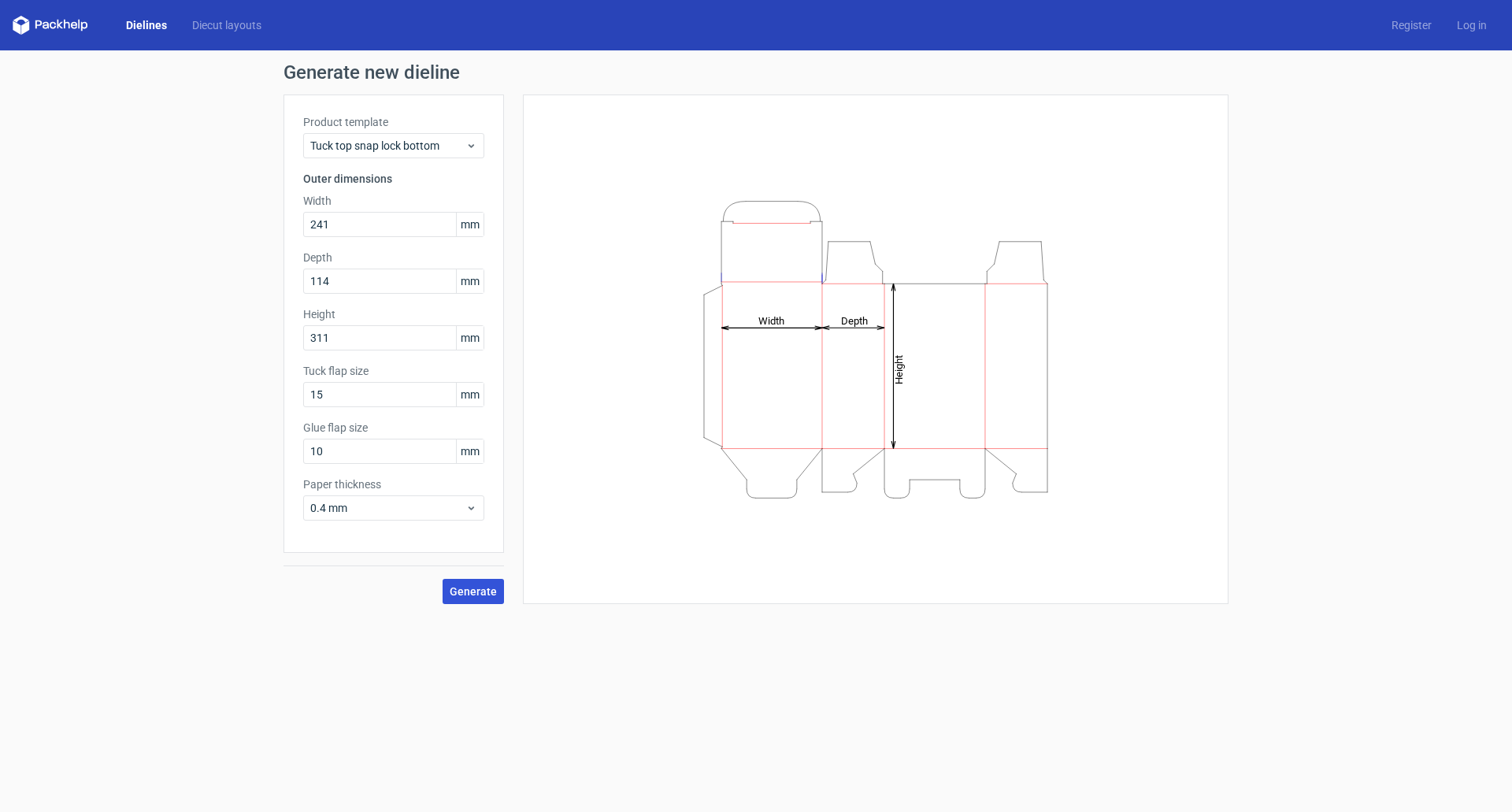
click at [459, 591] on span "Generate" at bounding box center [473, 592] width 47 height 11
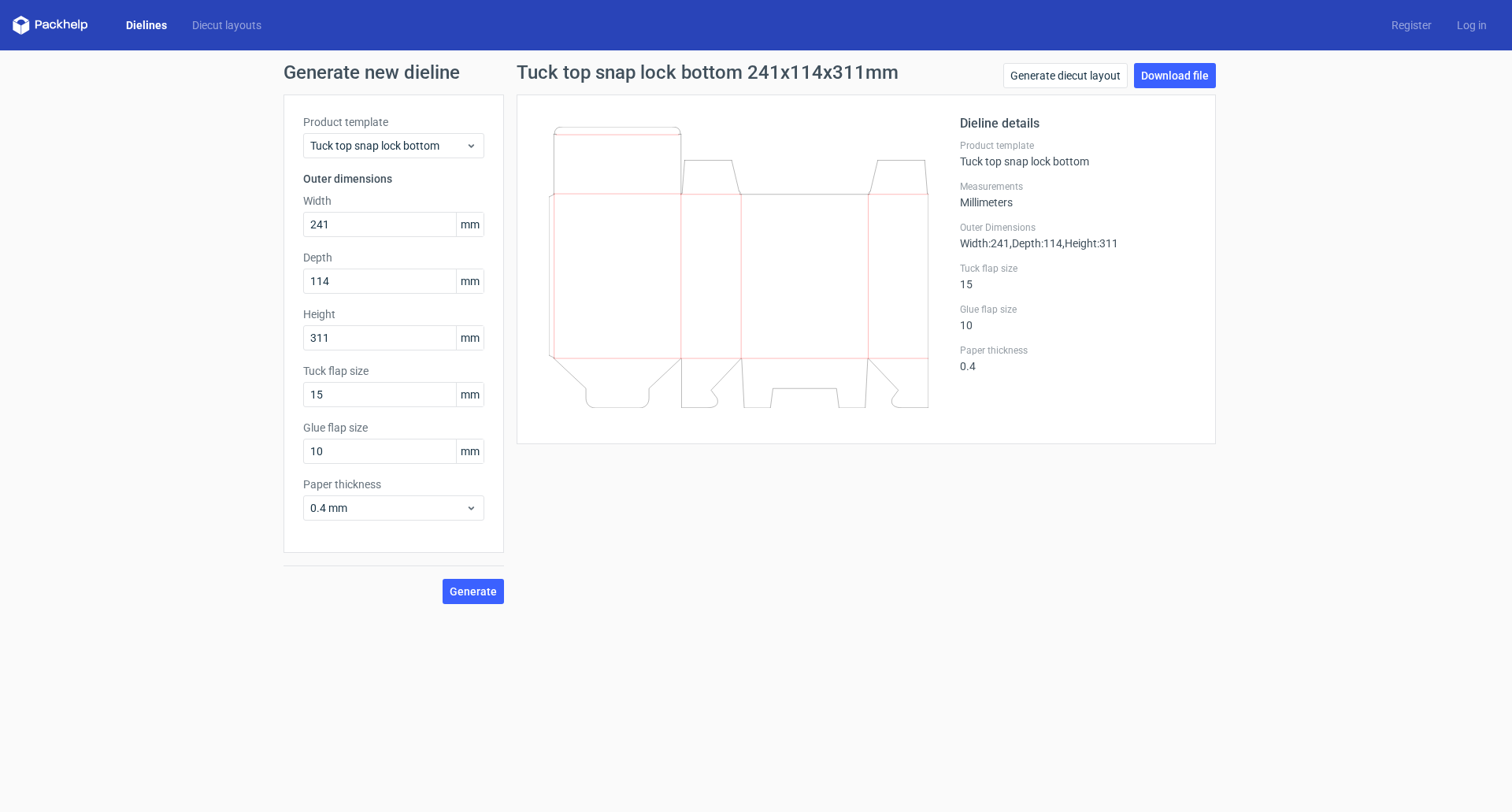
drag, startPoint x: 756, startPoint y: 304, endPoint x: 690, endPoint y: 285, distance: 68.7
click at [690, 285] on icon at bounding box center [739, 267] width 380 height 281
click at [683, 274] on icon at bounding box center [739, 267] width 380 height 281
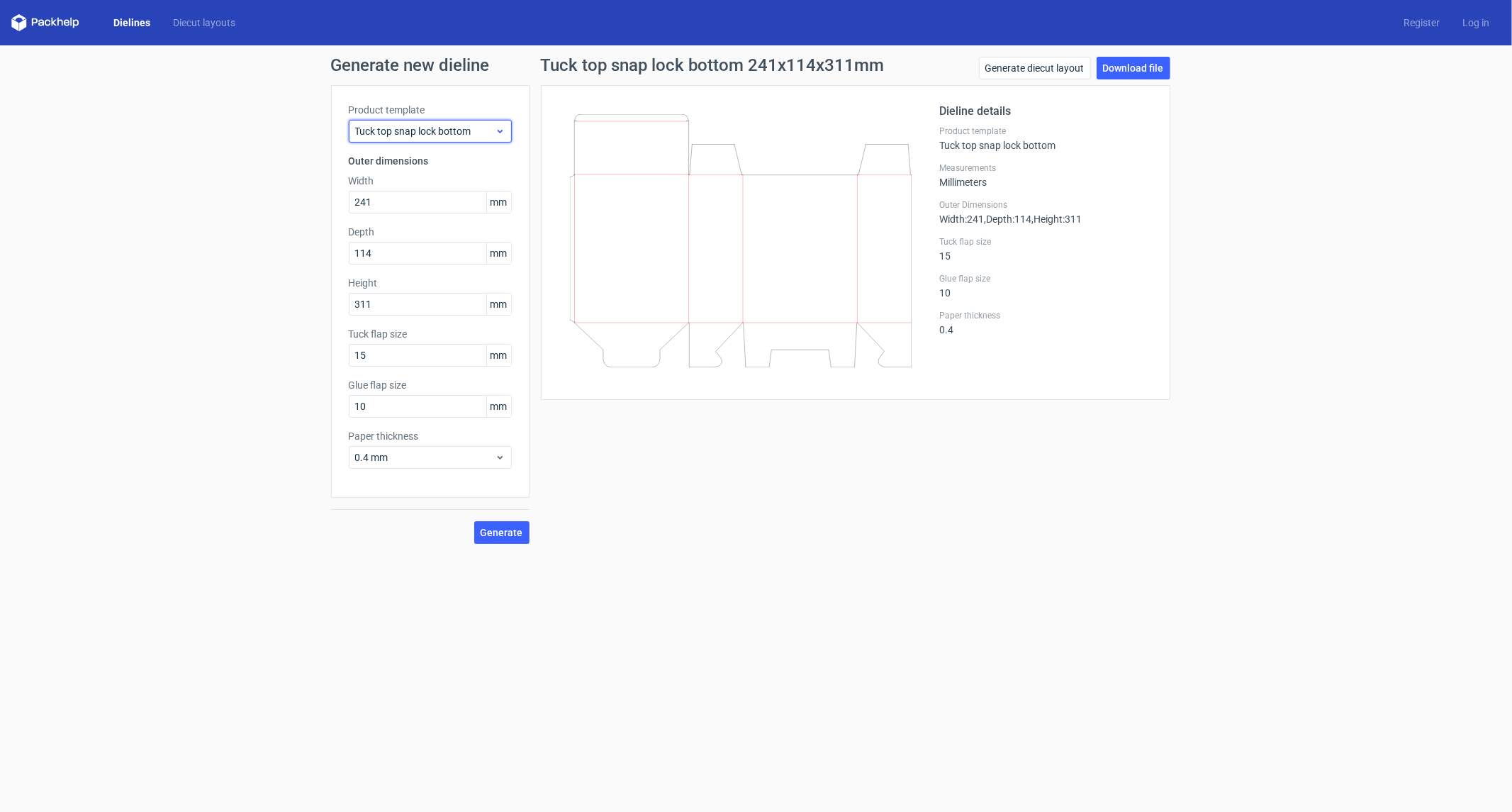
click at [420, 137] on span "Tuck top snap lock bottom" at bounding box center [425, 131] width 140 height 14
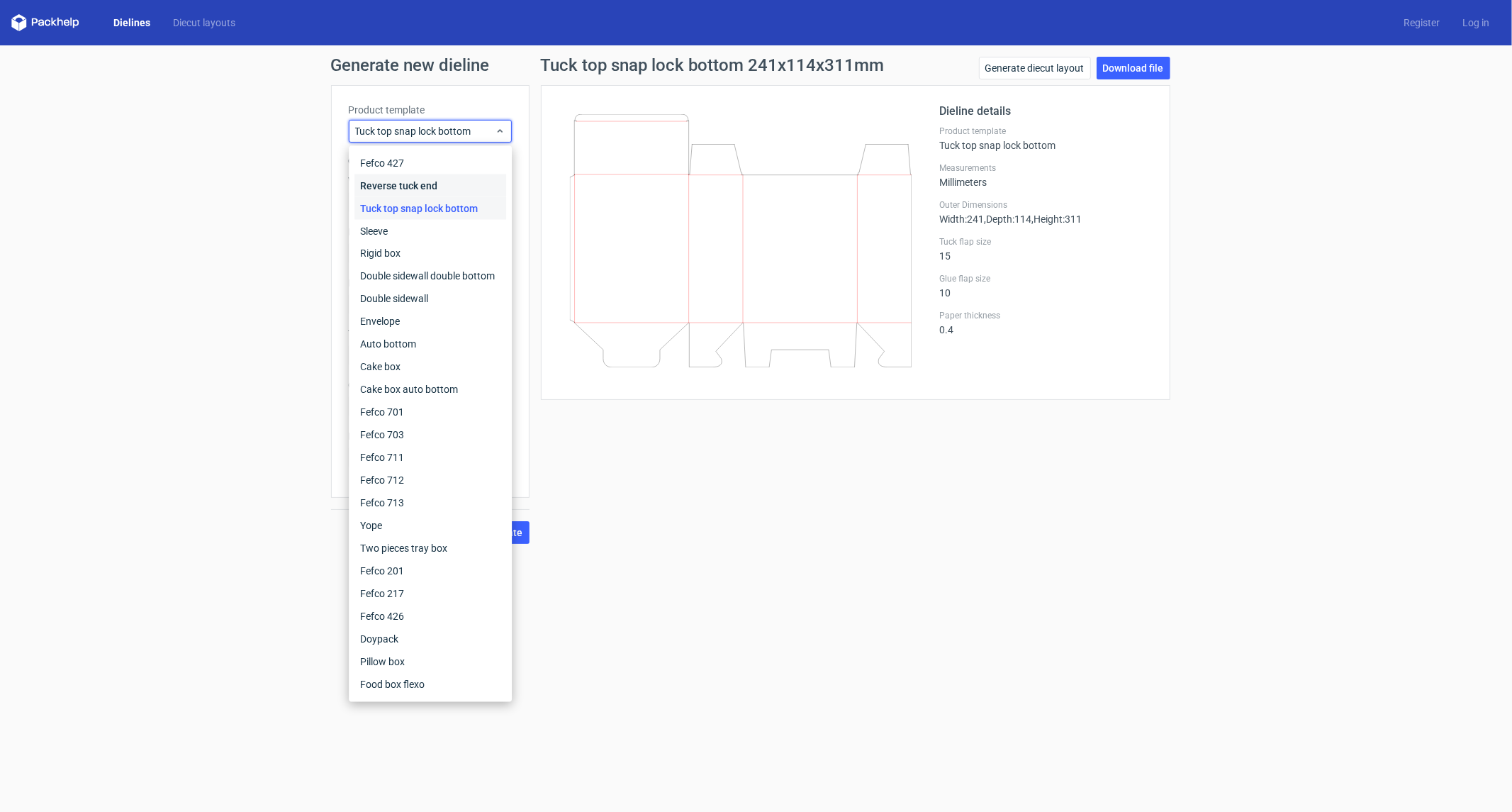
click at [415, 174] on div "Reverse tuck end" at bounding box center [430, 185] width 151 height 23
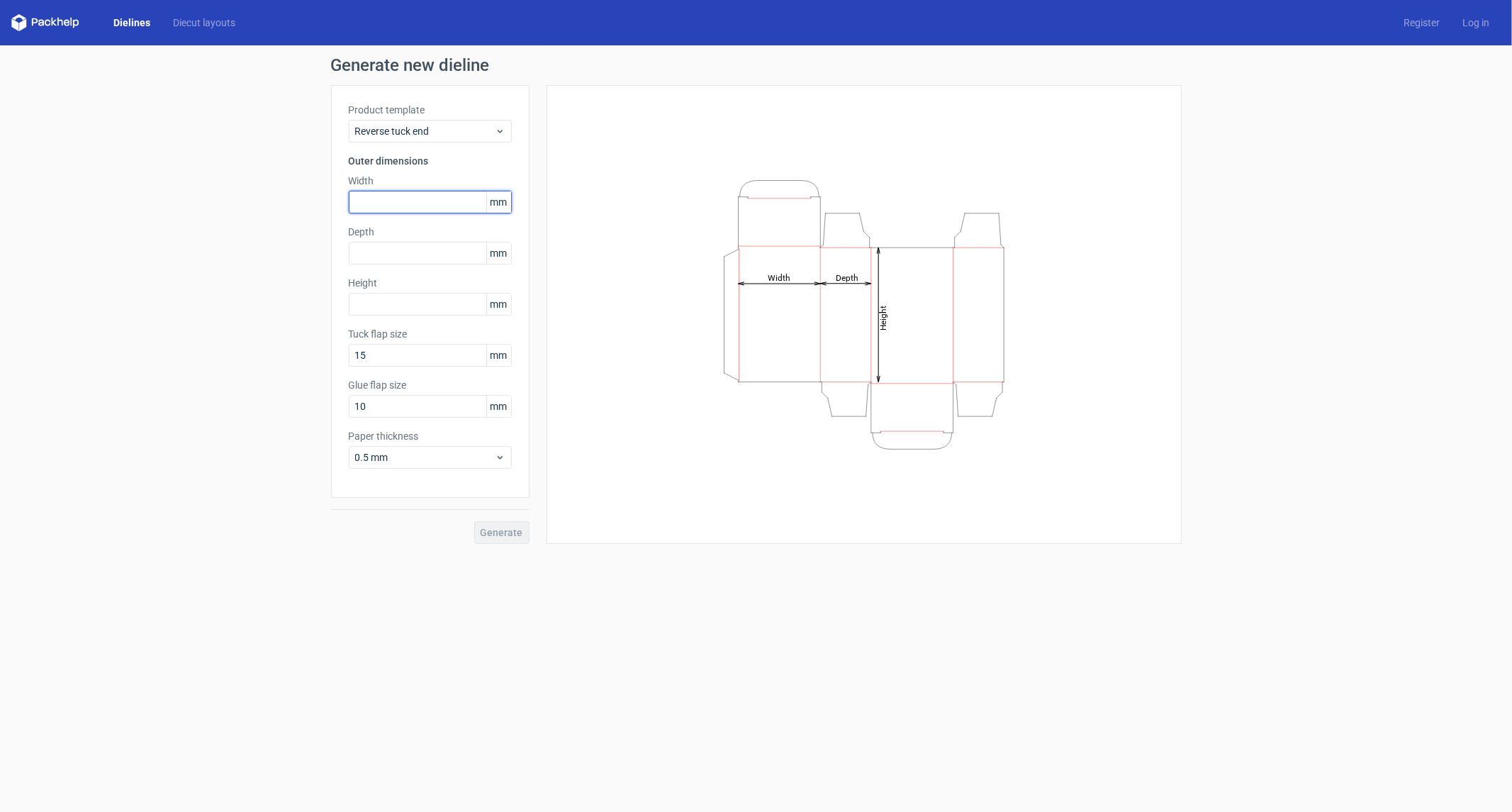
click at [397, 204] on input "text" at bounding box center [430, 201] width 163 height 23
type input "241"
type input "114"
type input "311"
click at [428, 456] on span "0.5 mm" at bounding box center [425, 458] width 140 height 14
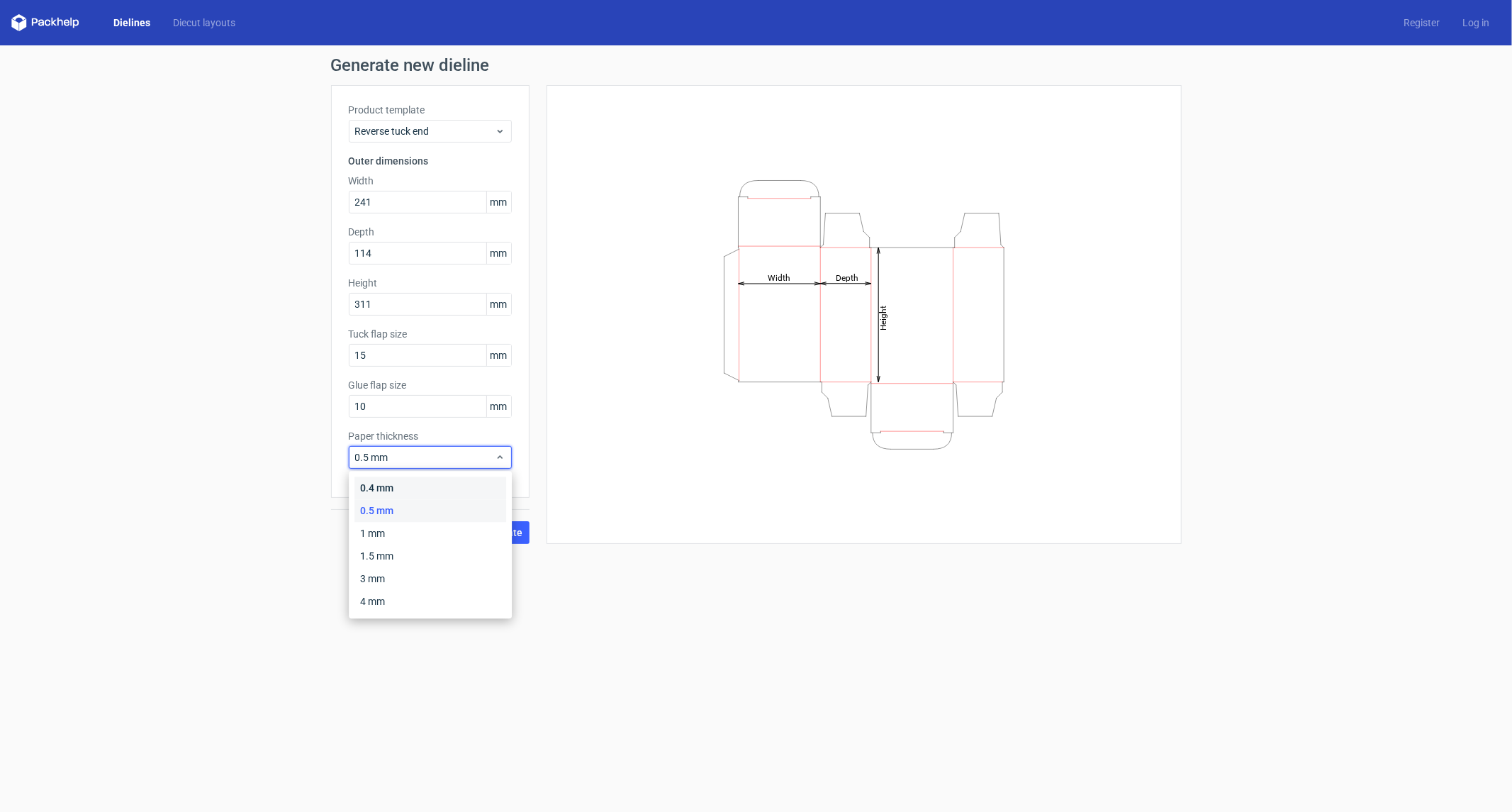
click at [423, 481] on div "0.4 mm" at bounding box center [430, 487] width 151 height 23
click at [484, 528] on span "Generate" at bounding box center [502, 532] width 42 height 10
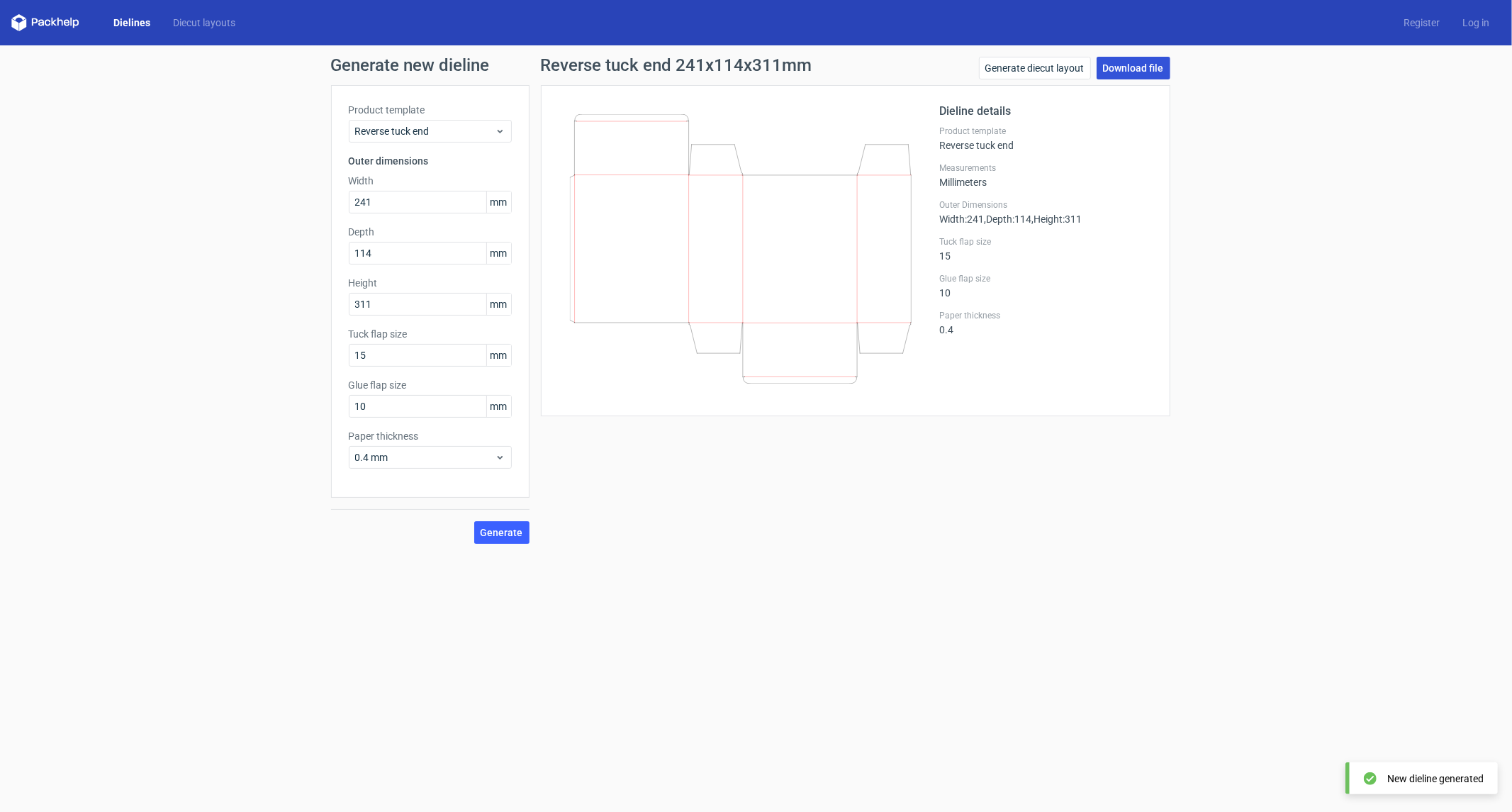
click at [1146, 71] on link "Download file" at bounding box center [1133, 68] width 73 height 23
click at [541, 668] on form "Generate new dieline Product template Reverse tuck end Outer dimensions Width 2…" at bounding box center [756, 429] width 1512 height 767
click at [203, 244] on div "Generate new dieline Product template Reverse tuck end Outer dimensions Width 2…" at bounding box center [756, 300] width 1512 height 510
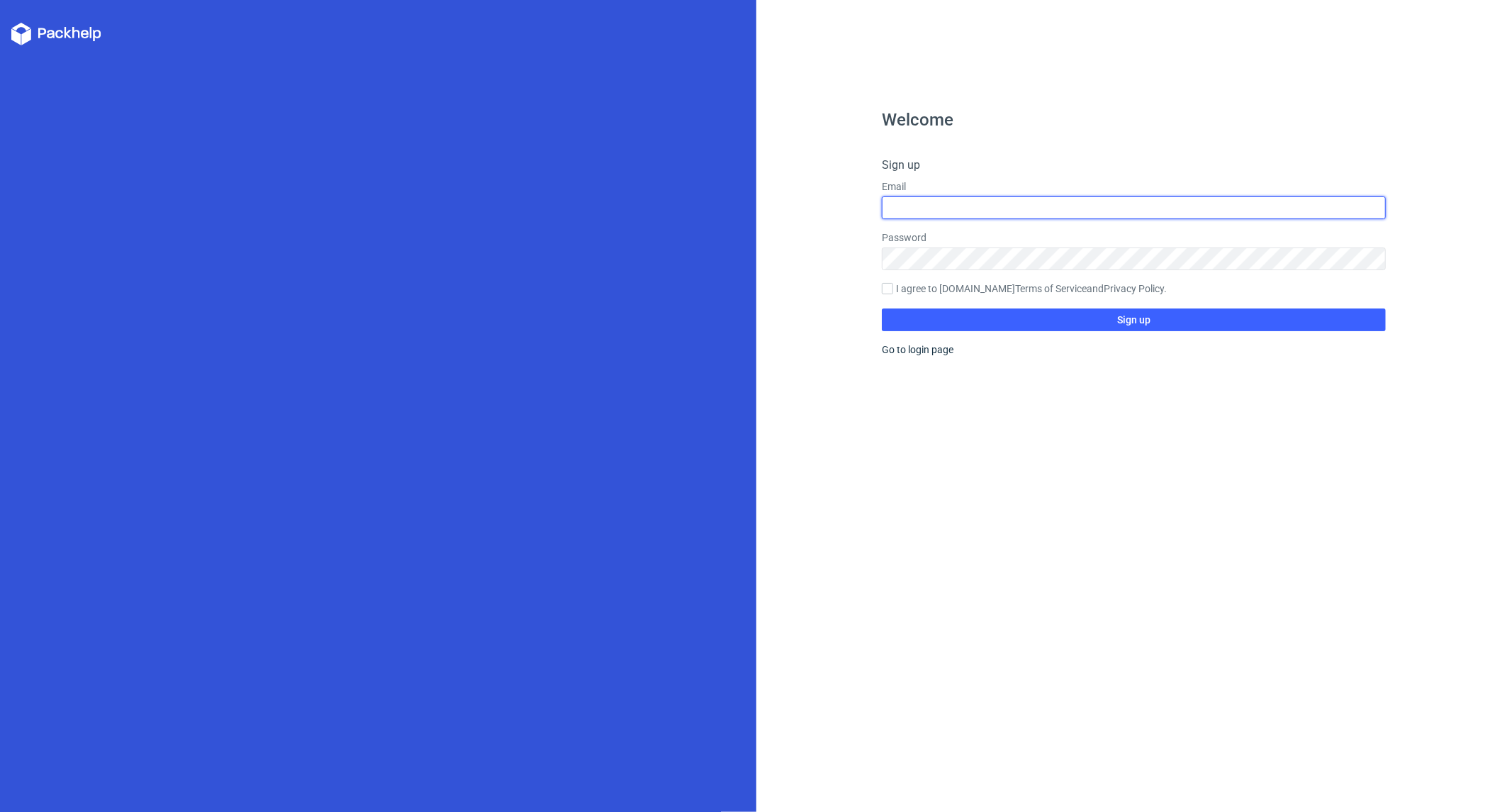
click at [924, 202] on input "text" at bounding box center [1134, 208] width 504 height 23
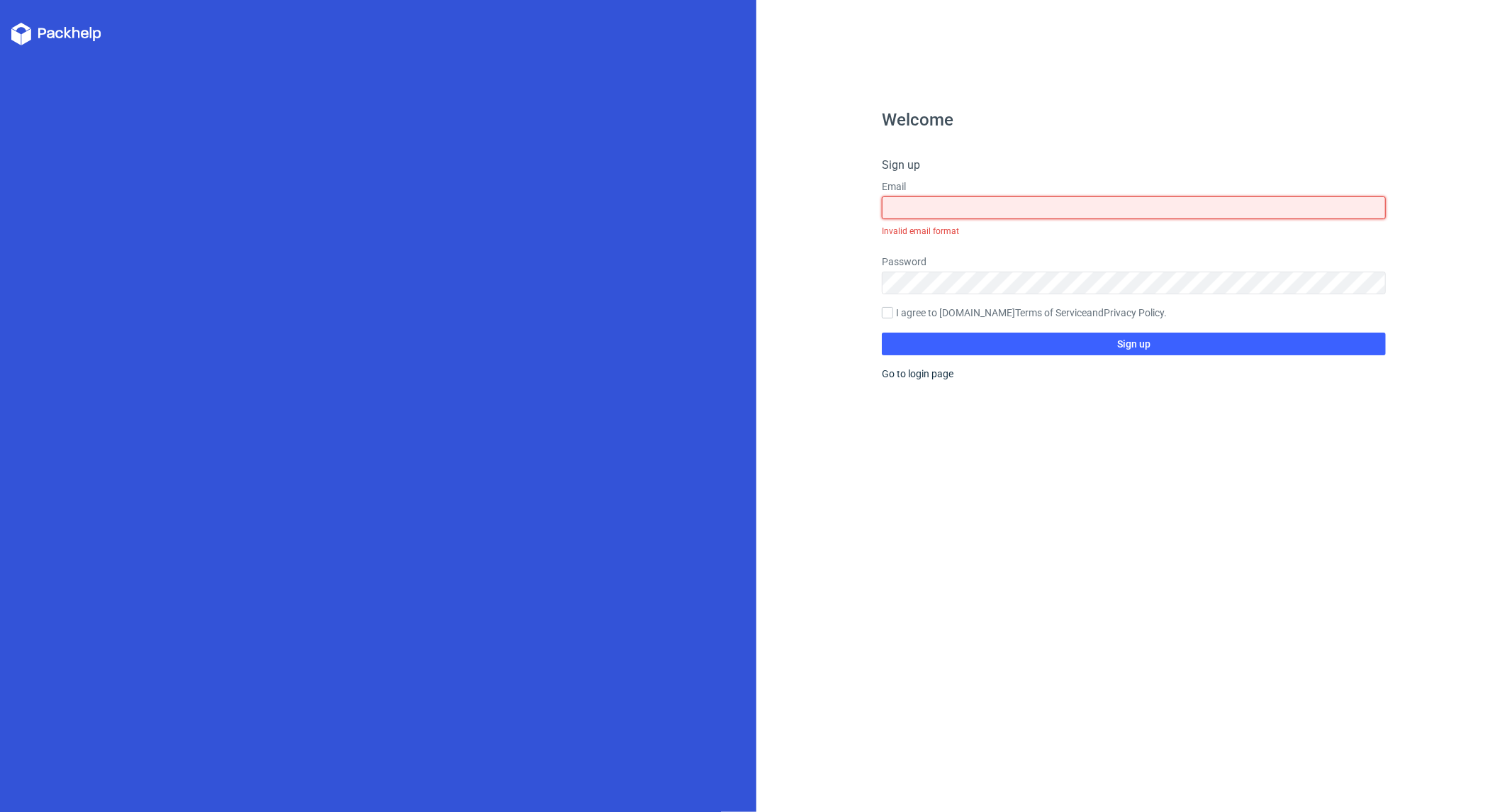
paste input "[EMAIL_ADDRESS][DOMAIN_NAME]"
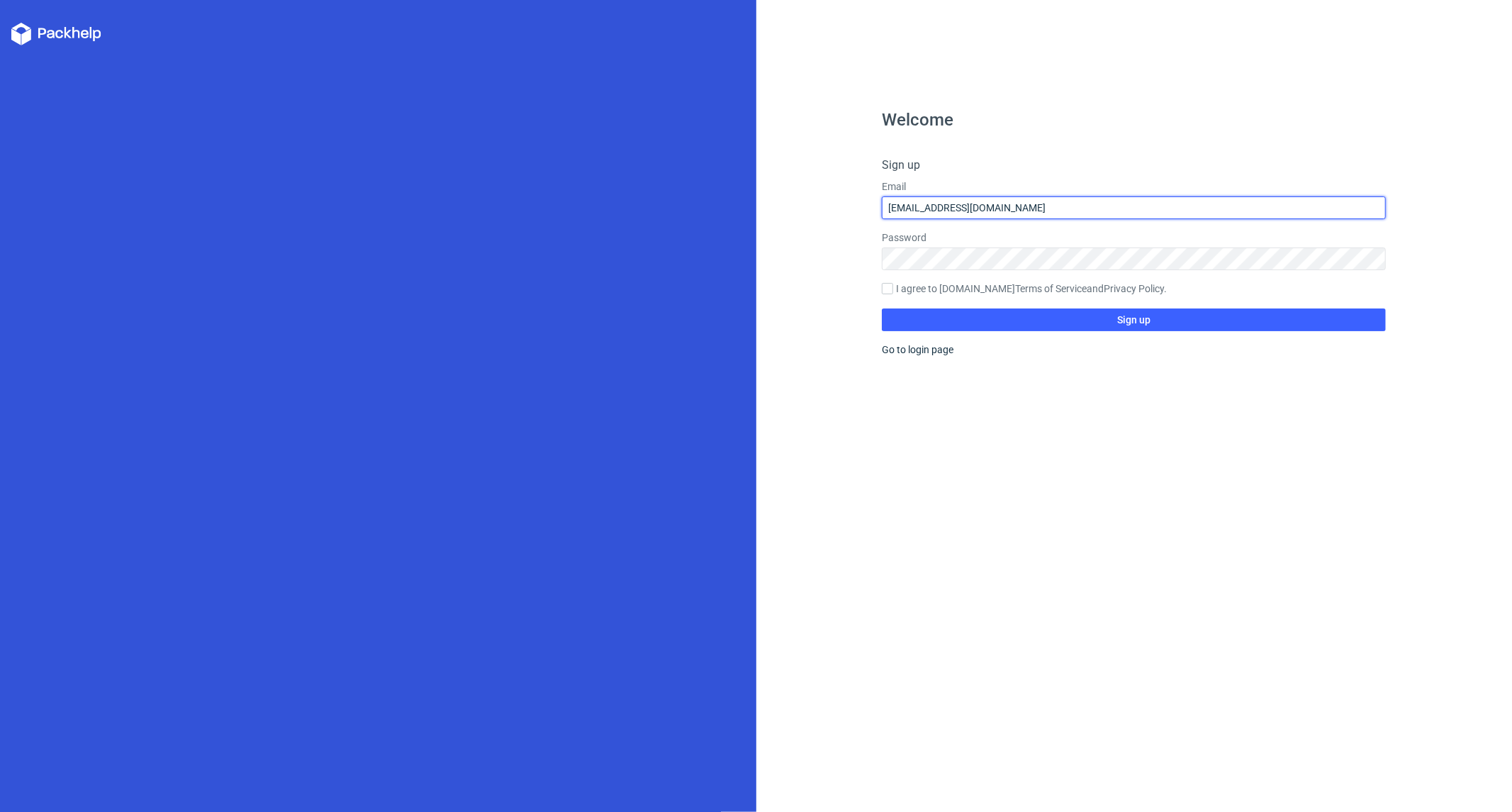
type input "[EMAIL_ADDRESS][DOMAIN_NAME]"
click at [888, 287] on input "I agree to [DOMAIN_NAME] Terms of Service and Privacy Policy ." at bounding box center [888, 288] width 12 height 12
checkbox input "true"
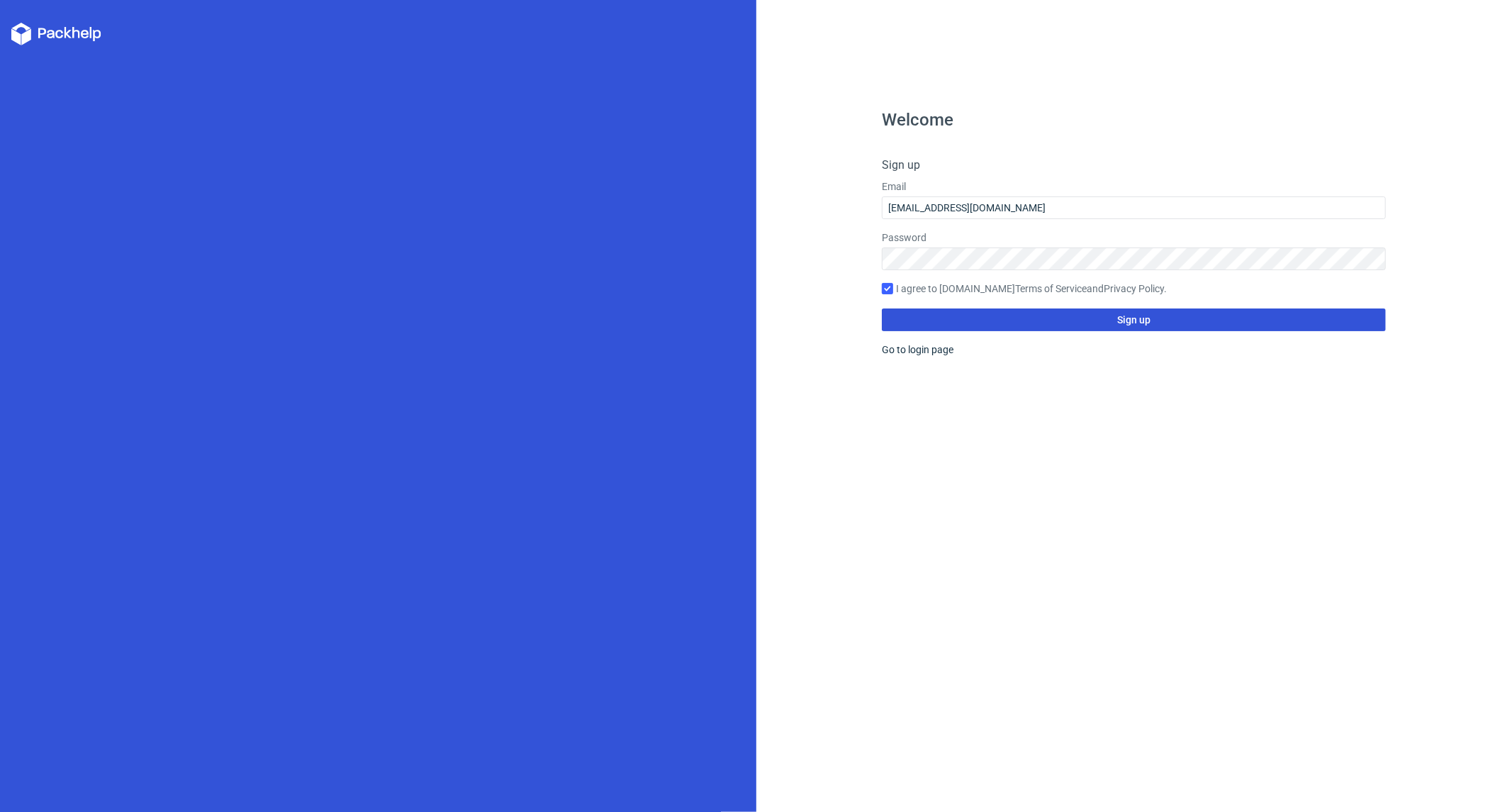
click at [962, 317] on button "Sign up" at bounding box center [1134, 319] width 504 height 23
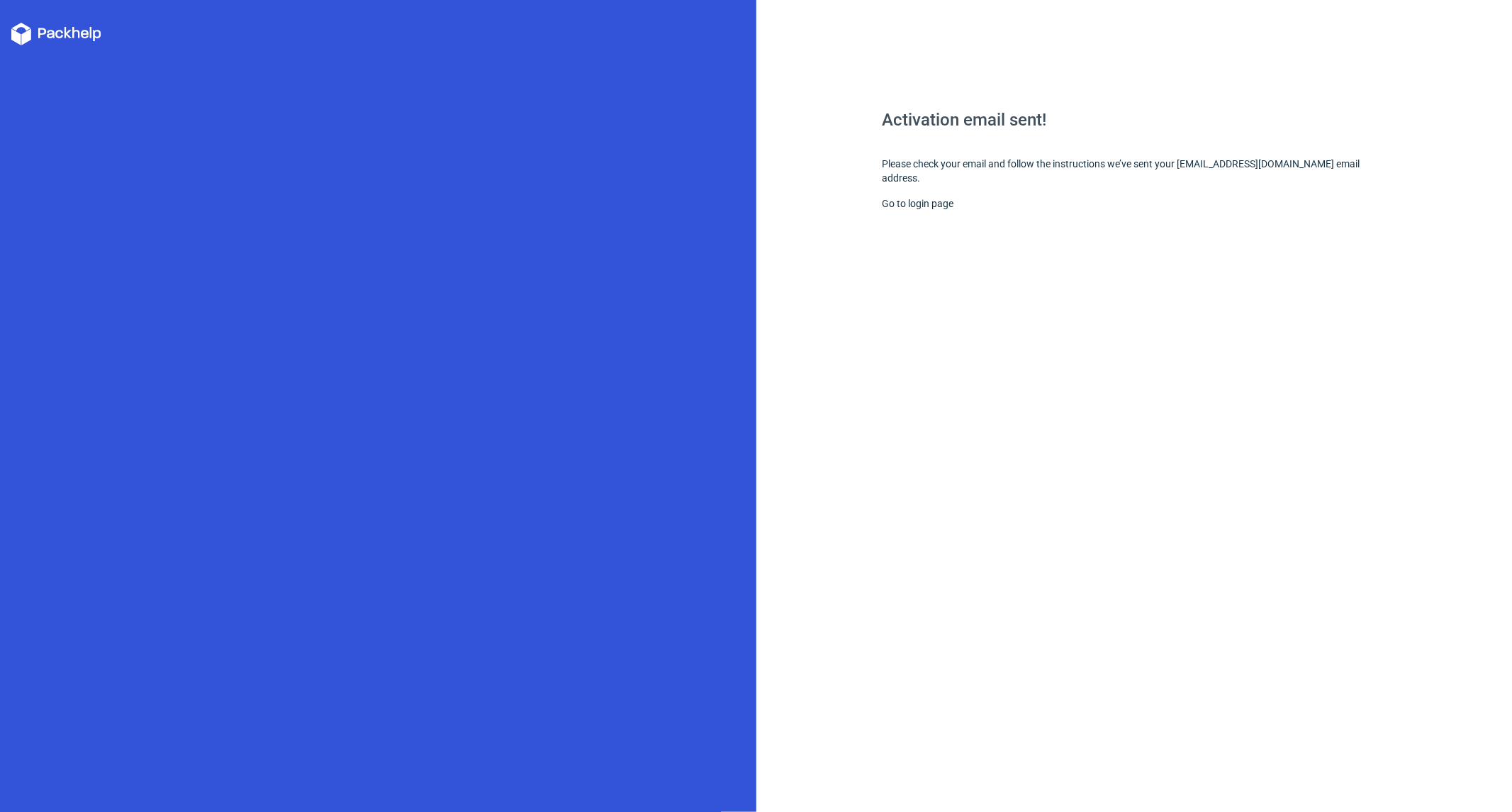
click at [1292, 343] on div "Activation email sent! Please check your email and follow the instructions we’v…" at bounding box center [1134, 461] width 504 height 700
click at [943, 287] on div "Activation email sent! Please check your email and follow the instructions we’v…" at bounding box center [1134, 461] width 504 height 700
click at [898, 198] on link "Go to login page" at bounding box center [918, 203] width 72 height 12
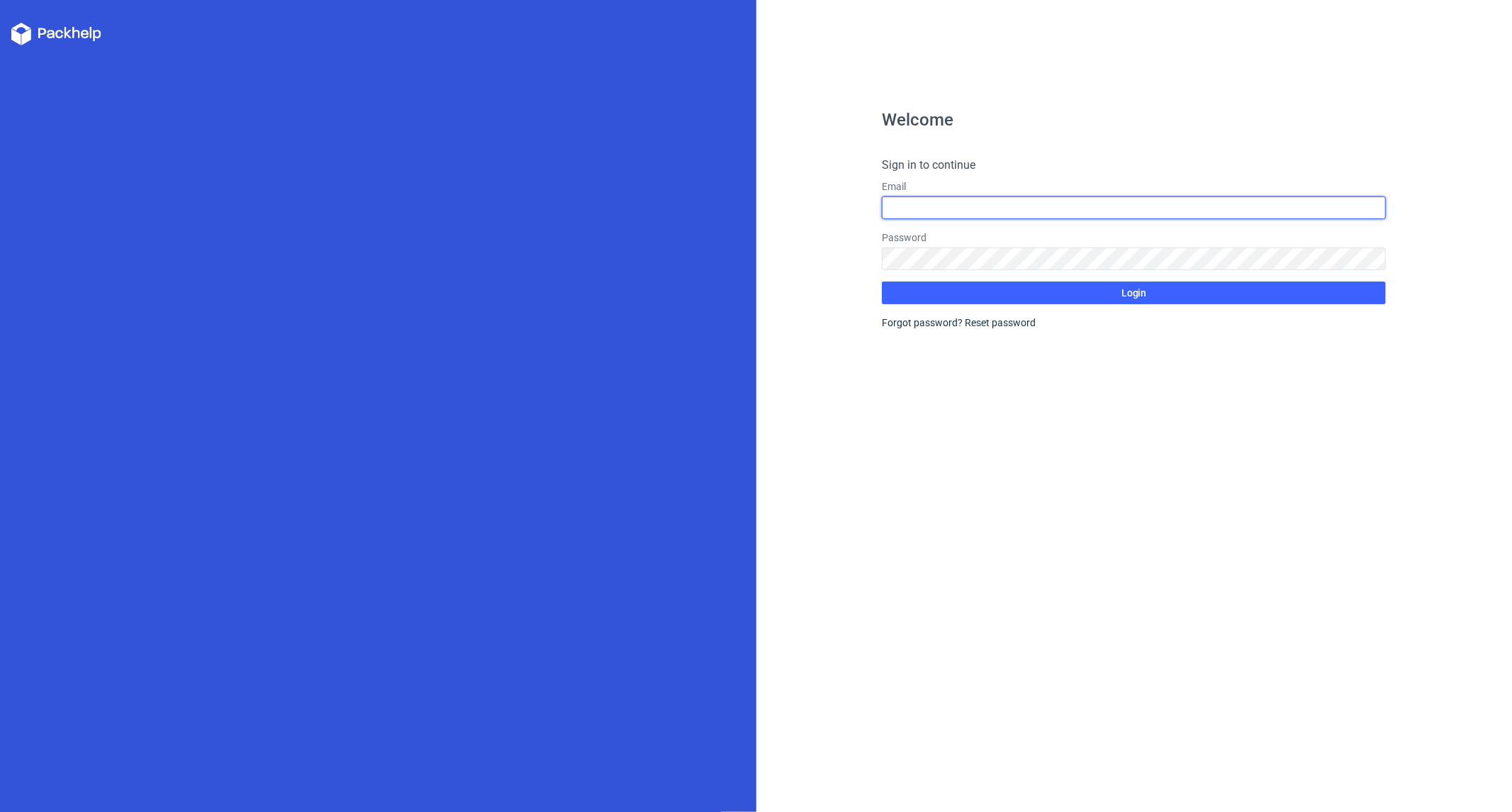
click at [905, 207] on input "text" at bounding box center [1134, 208] width 504 height 23
type input "[EMAIL_ADDRESS][DOMAIN_NAME]"
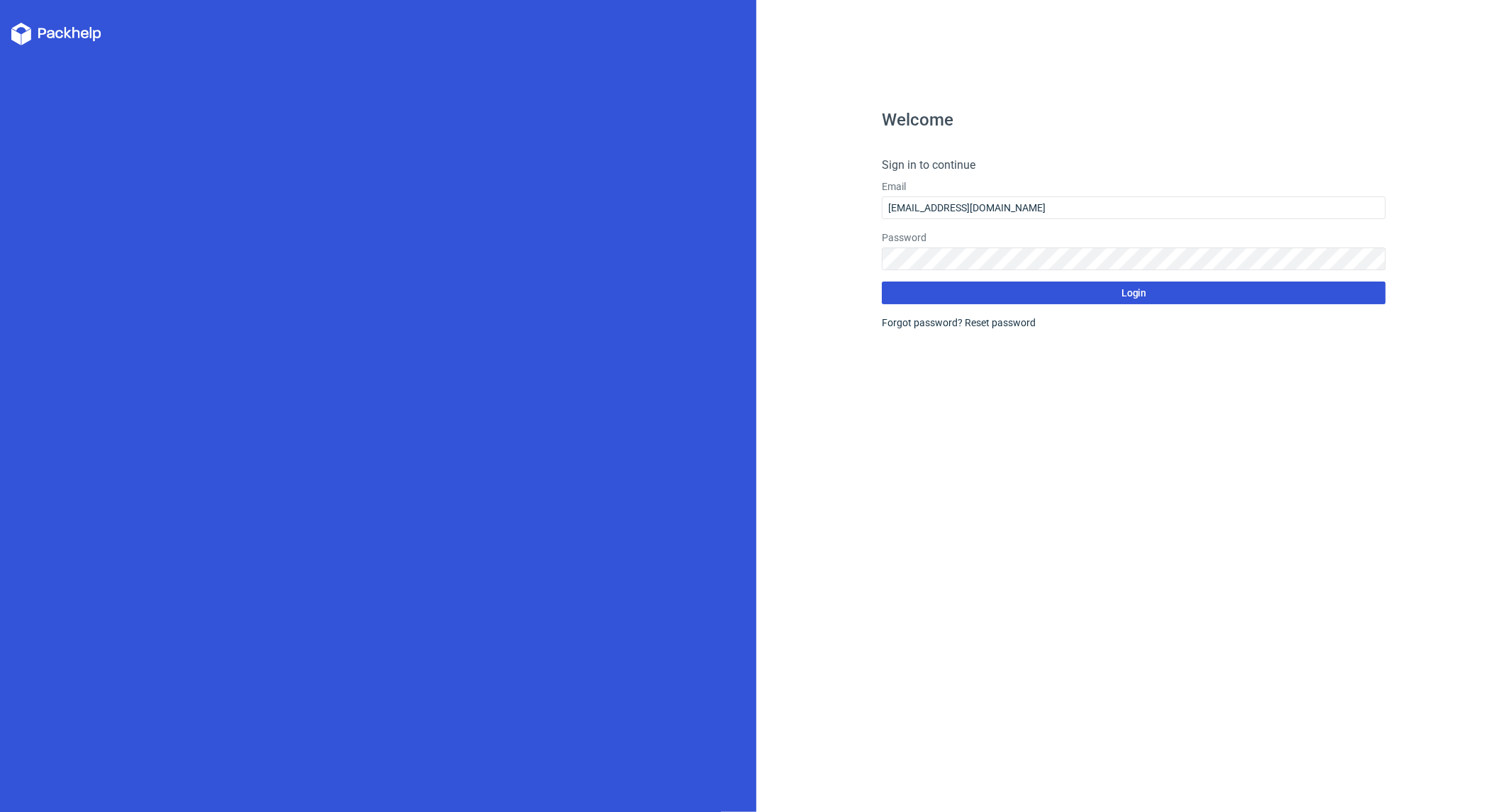
click at [1004, 296] on button "Login" at bounding box center [1134, 292] width 504 height 23
click at [540, 133] on div at bounding box center [378, 406] width 756 height 812
